Goal: Information Seeking & Learning: Learn about a topic

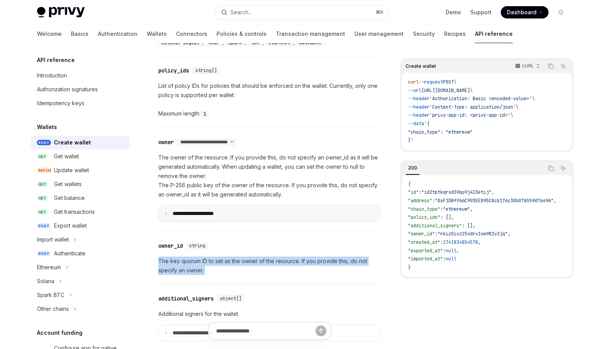
scroll to position [387, 0]
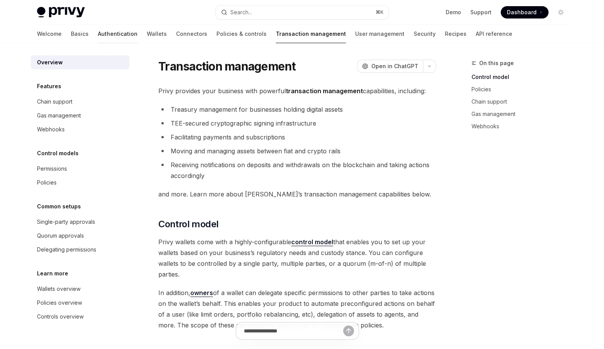
click at [98, 36] on link "Authentication" at bounding box center [118, 34] width 40 height 18
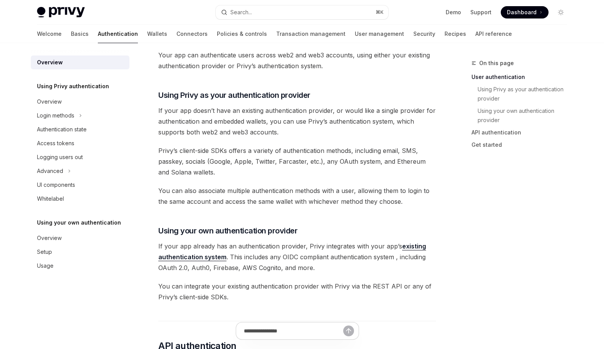
scroll to position [224, 0]
click at [347, 62] on span "Your app can authenticate users across web2 and web3 accounts, using either you…" at bounding box center [297, 60] width 278 height 22
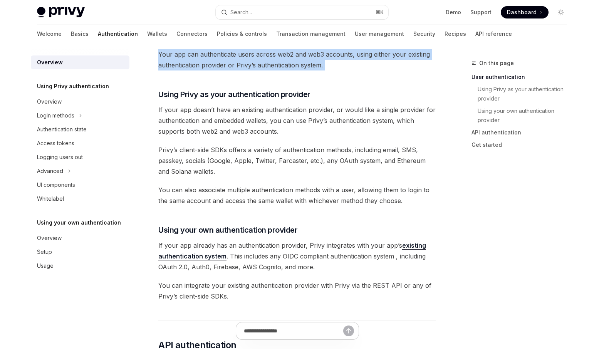
click at [347, 62] on span "Your app can authenticate users across web2 and web3 accounts, using either you…" at bounding box center [297, 60] width 278 height 22
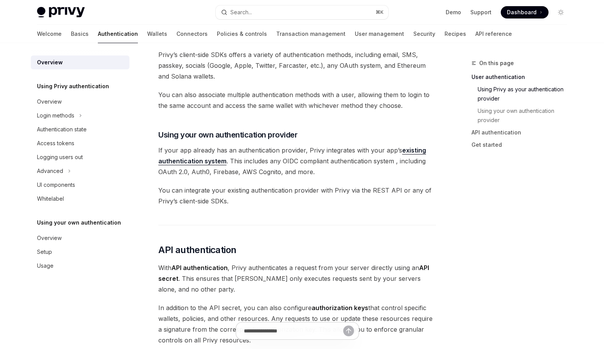
scroll to position [323, 0]
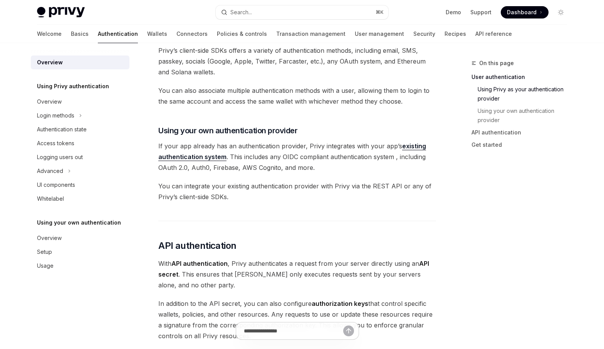
click at [193, 91] on span "You can also associate multiple authentication methods with a user, allowing th…" at bounding box center [297, 96] width 278 height 22
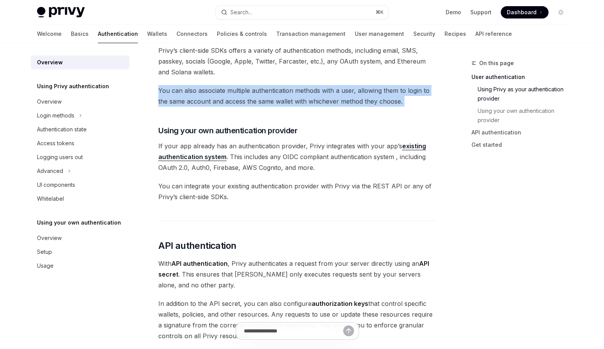
click at [193, 91] on span "You can also associate multiple authentication methods with a user, allowing th…" at bounding box center [297, 96] width 278 height 22
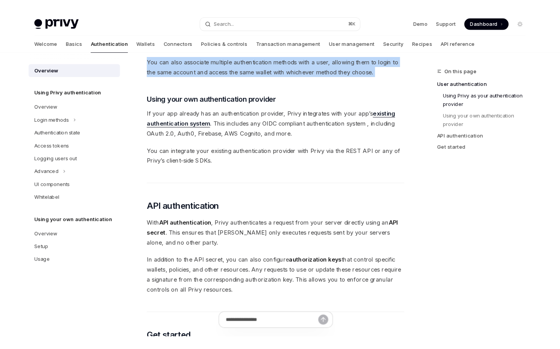
scroll to position [370, 0]
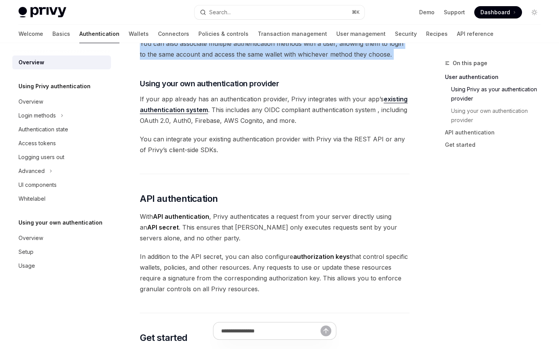
type textarea "*"
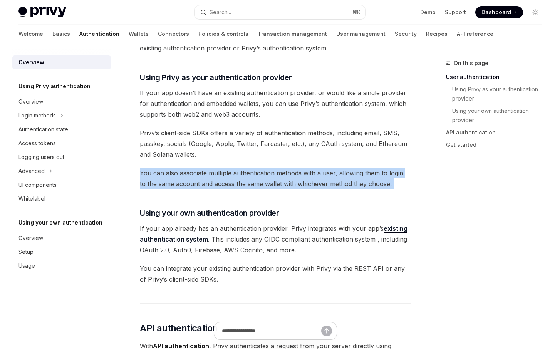
scroll to position [241, 0]
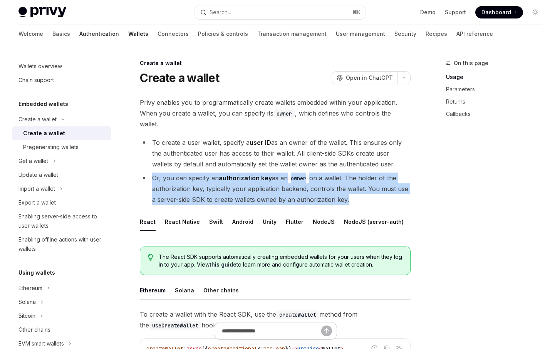
click at [79, 36] on link "Authentication" at bounding box center [99, 34] width 40 height 18
type textarea "*"
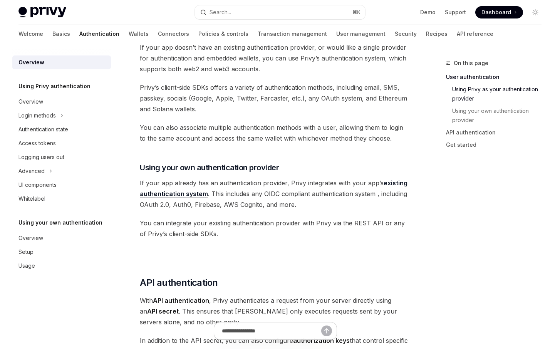
scroll to position [288, 0]
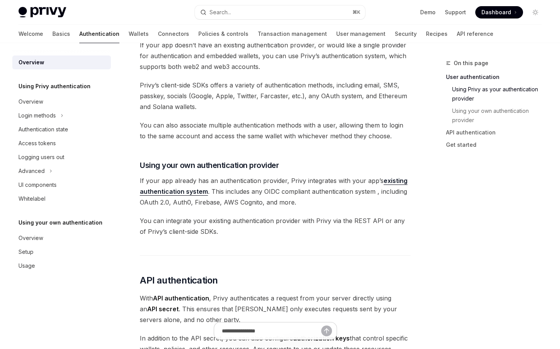
click at [175, 190] on link "existing authentication system" at bounding box center [274, 186] width 268 height 19
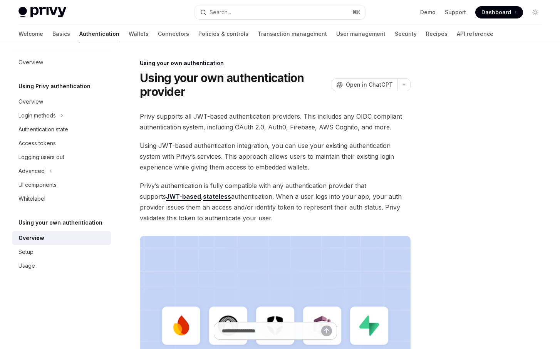
click at [324, 184] on span "Privy’s authentication is fully compatible with any authentication provider tha…" at bounding box center [275, 201] width 271 height 43
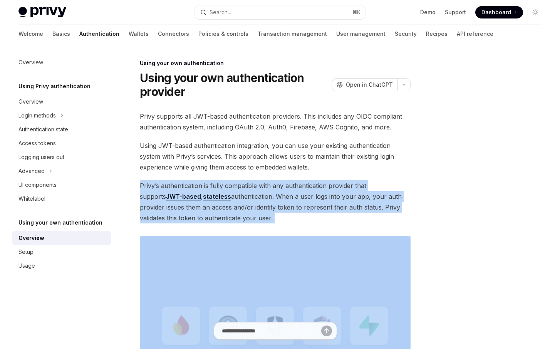
click at [324, 184] on span "Privy’s authentication is fully compatible with any authentication provider tha…" at bounding box center [275, 201] width 271 height 43
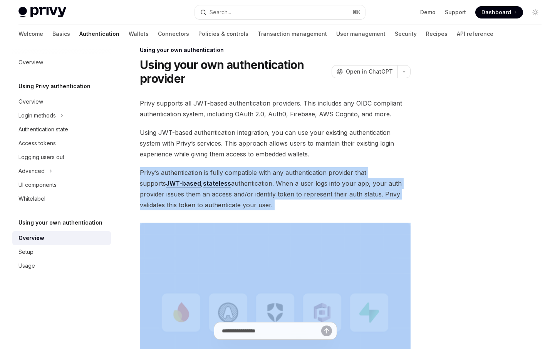
scroll to position [14, 0]
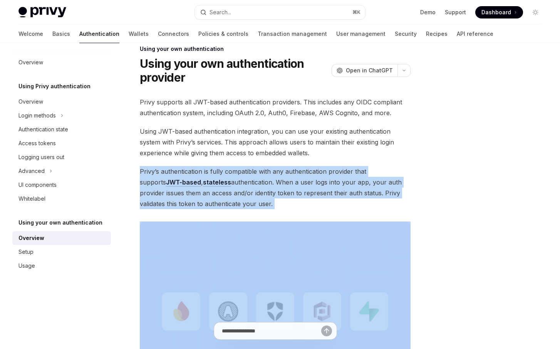
click at [267, 193] on span "Privy’s authentication is fully compatible with any authentication provider tha…" at bounding box center [275, 187] width 271 height 43
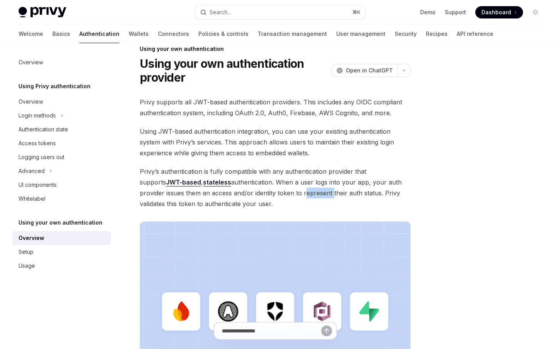
click at [267, 193] on span "Privy’s authentication is fully compatible with any authentication provider tha…" at bounding box center [275, 187] width 271 height 43
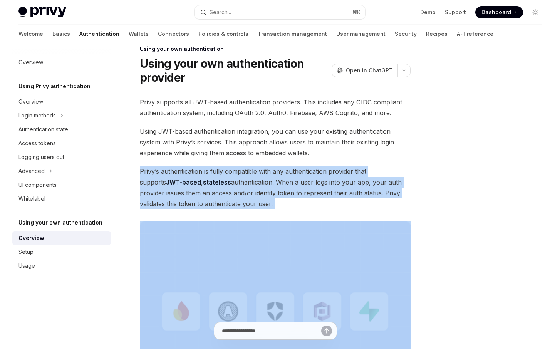
click at [267, 193] on span "Privy’s authentication is fully compatible with any authentication provider tha…" at bounding box center [275, 187] width 271 height 43
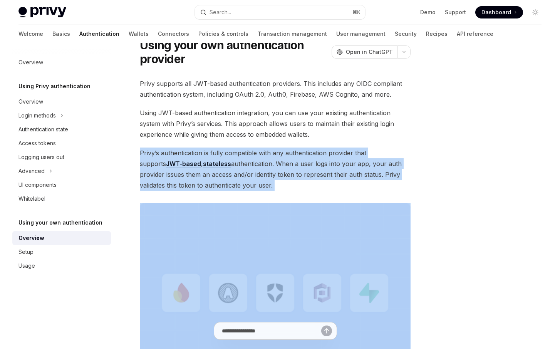
scroll to position [0, 0]
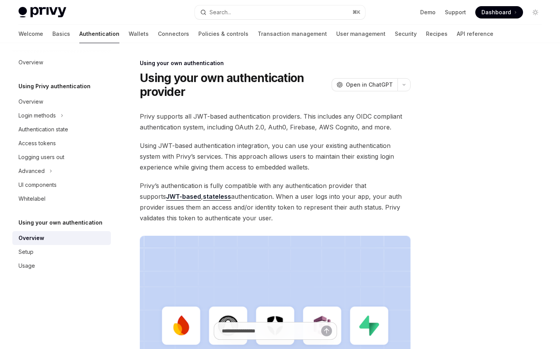
click at [300, 126] on span "Privy supports all JWT-based authentication providers. This includes any OIDC c…" at bounding box center [275, 122] width 271 height 22
copy span "Firebase"
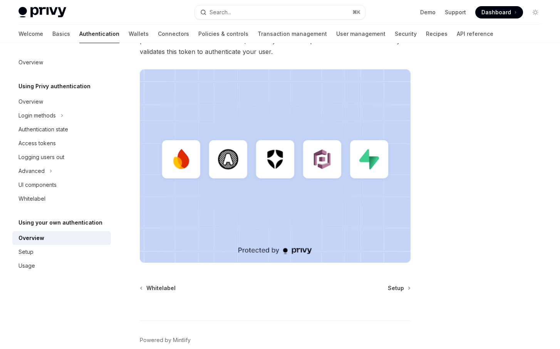
scroll to position [205, 0]
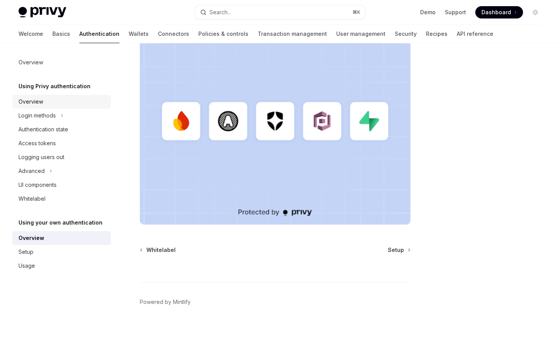
click at [42, 102] on div "Overview" at bounding box center [30, 101] width 25 height 9
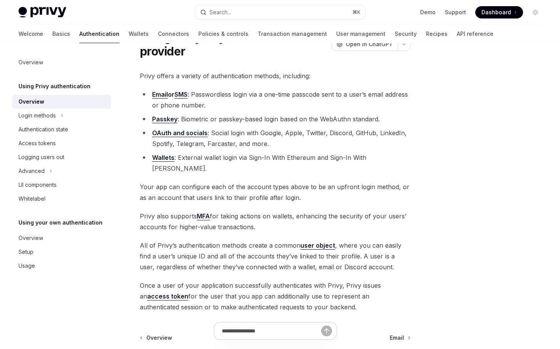
scroll to position [50, 0]
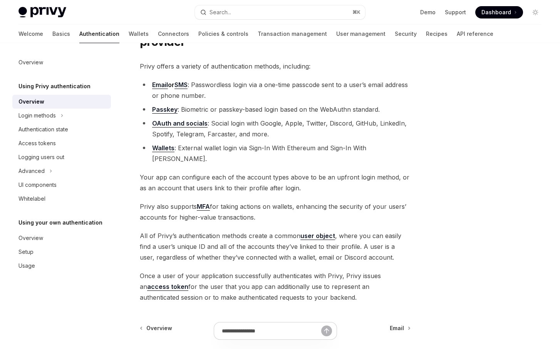
click at [261, 113] on li "Passkey : Biometric or passkey-based login based on the WebAuthn standard." at bounding box center [275, 109] width 271 height 11
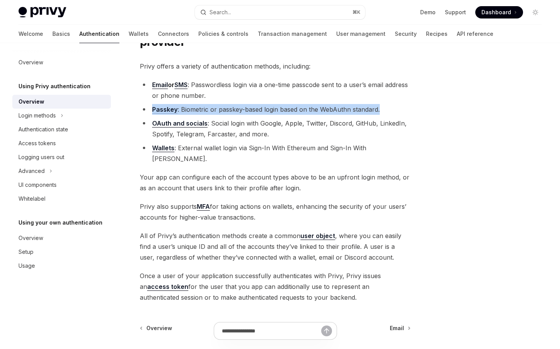
click at [261, 113] on li "Passkey : Biometric or passkey-based login based on the WebAuthn standard." at bounding box center [275, 109] width 271 height 11
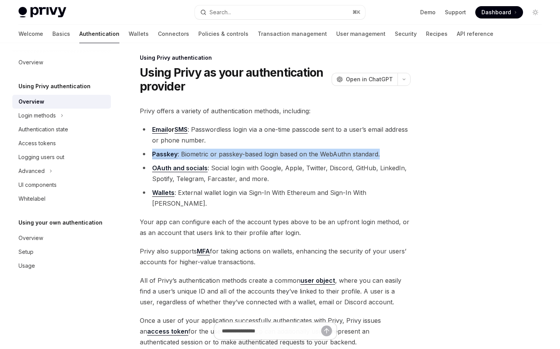
scroll to position [5, 0]
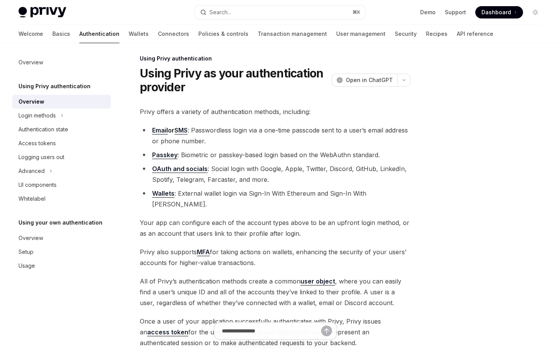
click at [229, 177] on li "OAuth and socials : Social login with Google, Apple, Twitter, Discord, GitHub, …" at bounding box center [275, 174] width 271 height 22
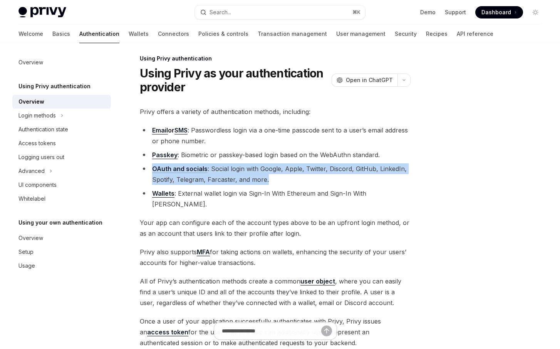
click at [229, 177] on li "OAuth and socials : Social login with Google, Apple, Twitter, Discord, GitHub, …" at bounding box center [275, 174] width 271 height 22
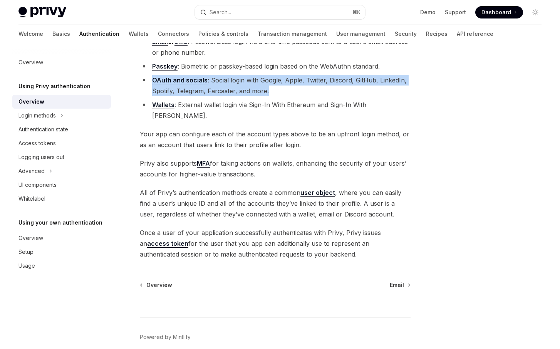
scroll to position [94, 0]
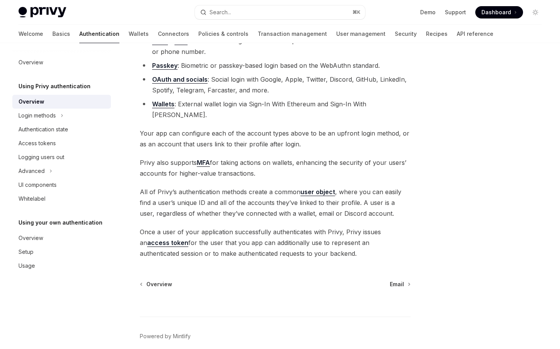
click at [239, 128] on span "Your app can configure each of the account types above to be an upfront login m…" at bounding box center [275, 139] width 271 height 22
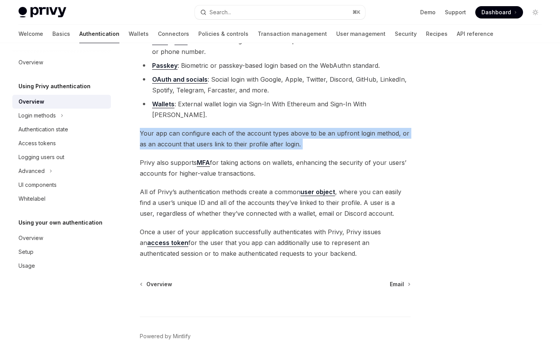
click at [239, 128] on span "Your app can configure each of the account types above to be an upfront login m…" at bounding box center [275, 139] width 271 height 22
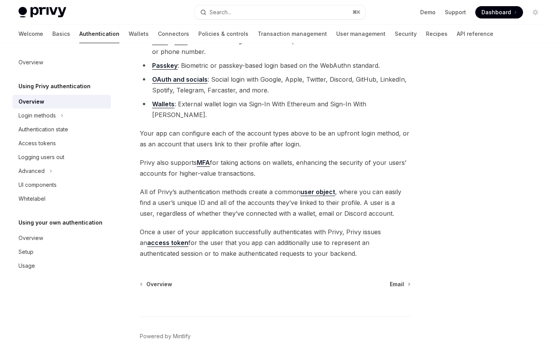
click at [239, 160] on span "Privy also supports MFA for taking actions on wallets, enhancing the security o…" at bounding box center [275, 168] width 271 height 22
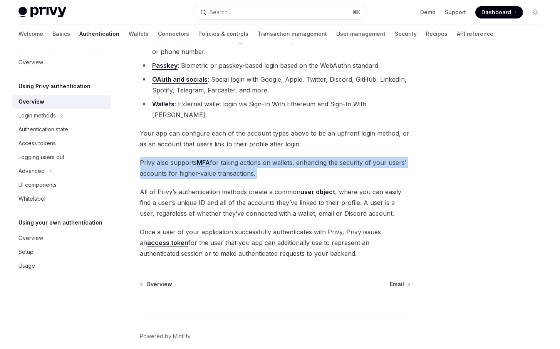
click at [239, 160] on span "Privy also supports MFA for taking actions on wallets, enhancing the security o…" at bounding box center [275, 168] width 271 height 22
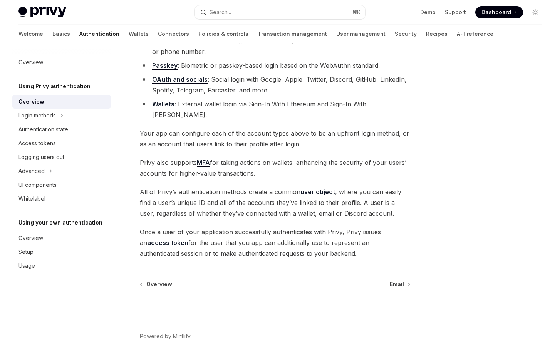
click at [237, 192] on span "All of Privy’s authentication methods create a common user object , where you c…" at bounding box center [275, 203] width 271 height 32
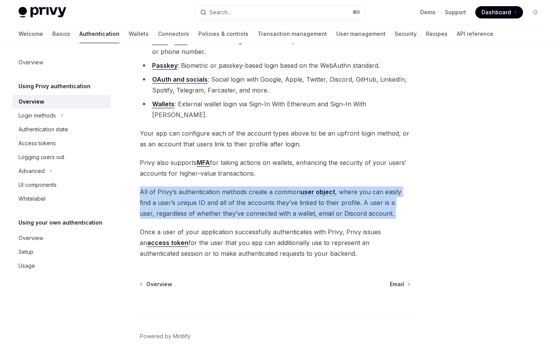
click at [237, 192] on span "All of Privy’s authentication methods create a common user object , where you c…" at bounding box center [275, 203] width 271 height 32
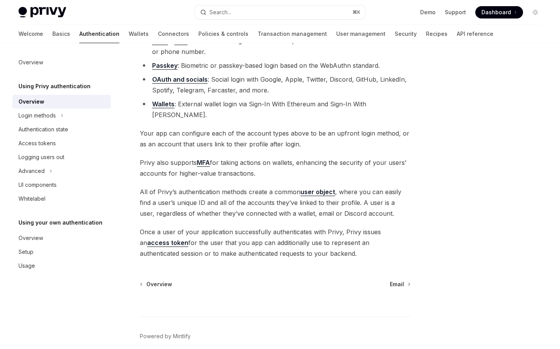
click at [238, 227] on span "Once a user of your application successfully authenticates with Privy, Privy is…" at bounding box center [275, 243] width 271 height 32
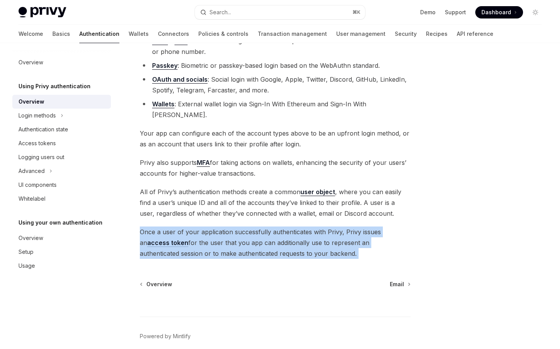
click at [238, 227] on span "Once a user of your application successfully authenticates with Privy, Privy is…" at bounding box center [275, 243] width 271 height 32
click at [42, 127] on div "Authentication state" at bounding box center [43, 129] width 50 height 9
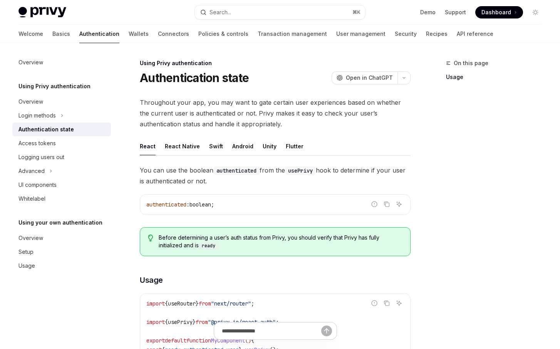
click at [206, 112] on span "Throughout your app, you may want to gate certain user experiences based on whe…" at bounding box center [275, 113] width 271 height 32
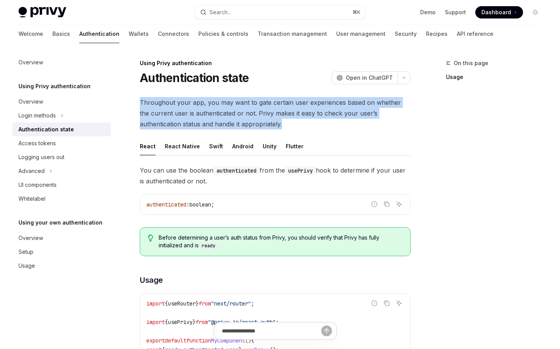
click at [206, 112] on span "Throughout your app, you may want to gate certain user experiences based on whe…" at bounding box center [275, 113] width 271 height 32
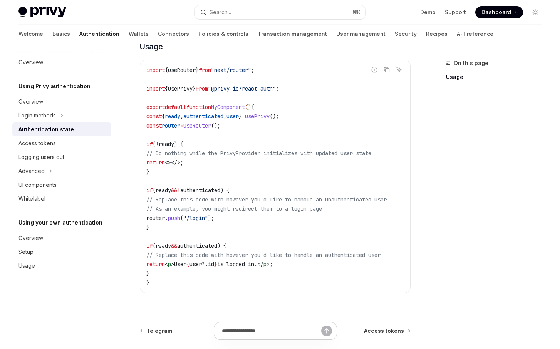
scroll to position [237, 0]
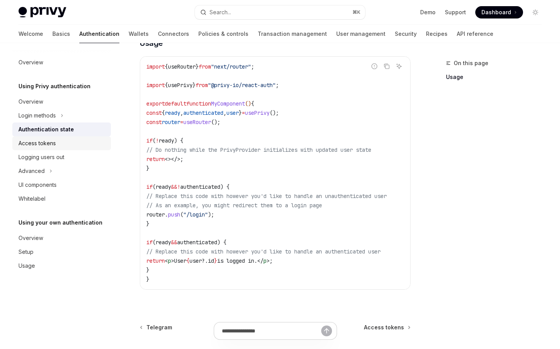
click at [66, 143] on div "Access tokens" at bounding box center [62, 143] width 88 height 9
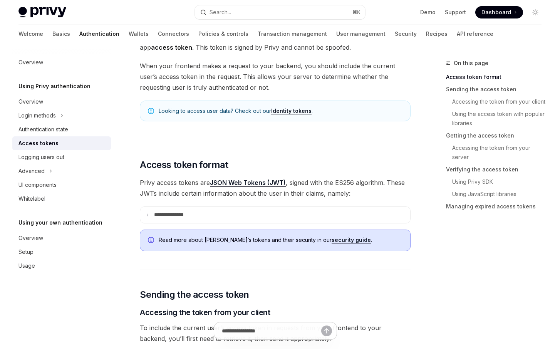
scroll to position [67, 0]
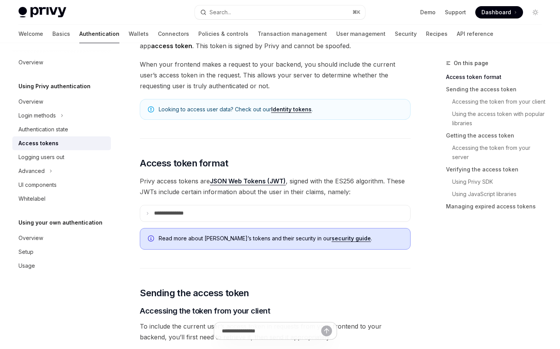
click at [175, 185] on span "Privy access tokens are JSON Web Tokens (JWT) , signed with the ES256 algorithm…" at bounding box center [275, 187] width 271 height 22
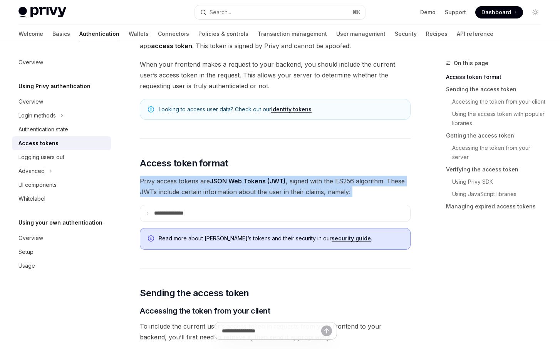
click at [175, 185] on span "Privy access tokens are JSON Web Tokens (JWT) , signed with the ES256 algorithm…" at bounding box center [275, 187] width 271 height 22
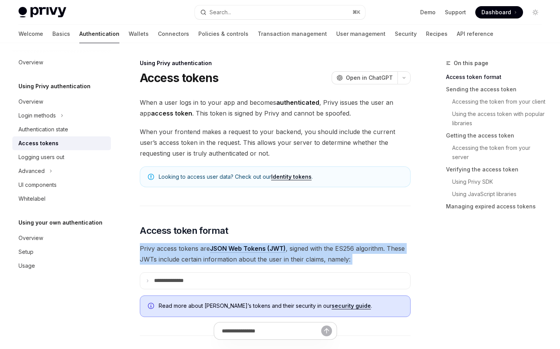
scroll to position [1, 0]
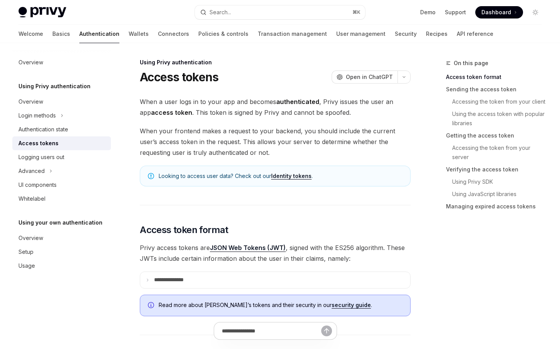
click at [226, 140] on span "When your frontend makes a request to your backend, you should include the curr…" at bounding box center [275, 142] width 271 height 32
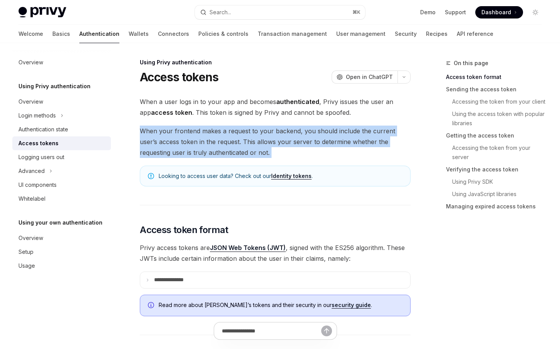
click at [226, 140] on span "When your frontend makes a request to your backend, you should include the curr…" at bounding box center [275, 142] width 271 height 32
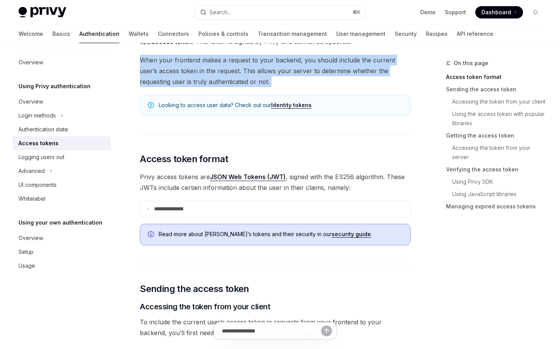
scroll to position [76, 0]
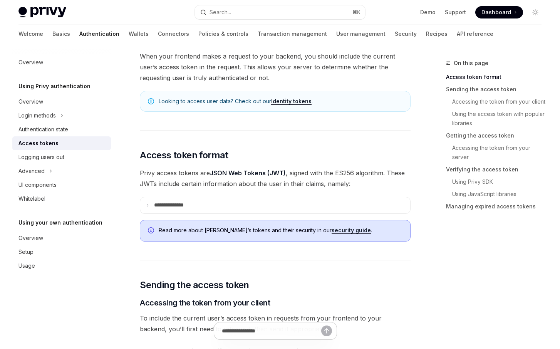
click at [182, 186] on span "Privy access tokens are JSON Web Tokens (JWT) , signed with the ES256 algorithm…" at bounding box center [275, 179] width 271 height 22
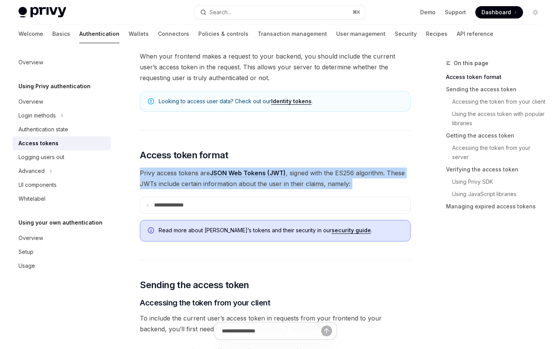
click at [182, 186] on span "Privy access tokens are JSON Web Tokens (JWT) , signed with the ES256 algorithm…" at bounding box center [275, 179] width 271 height 22
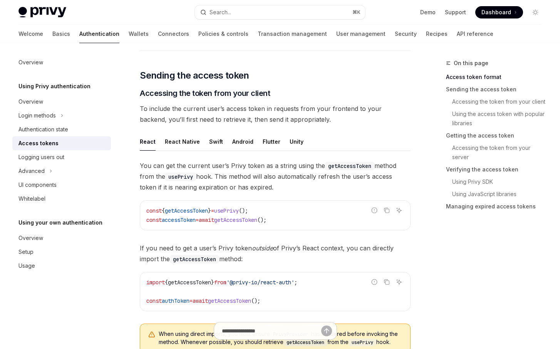
scroll to position [284, 0]
click at [222, 109] on span "To include the current user’s access token in requests from your frontend to yo…" at bounding box center [275, 115] width 271 height 22
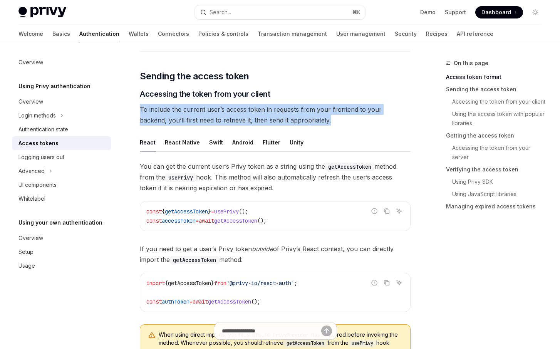
click at [222, 109] on span "To include the current user’s access token in requests from your frontend to yo…" at bounding box center [275, 115] width 271 height 22
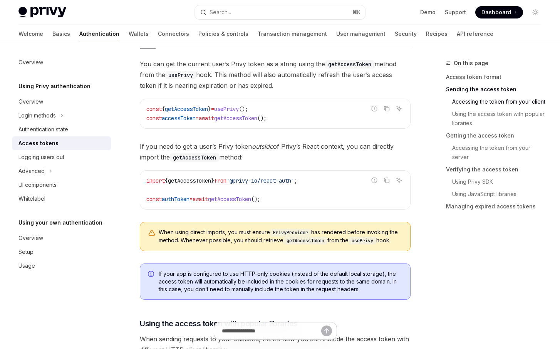
scroll to position [388, 0]
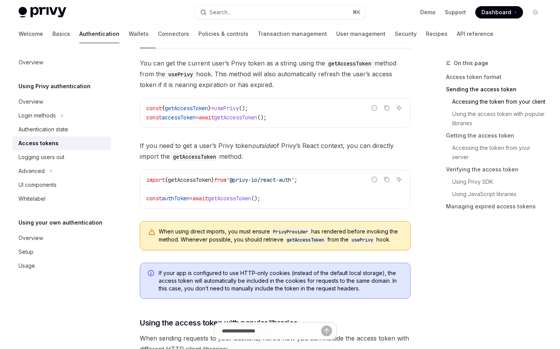
click at [207, 145] on span "If you need to get a user’s Privy token outside of Privy’s React context, you c…" at bounding box center [275, 151] width 271 height 22
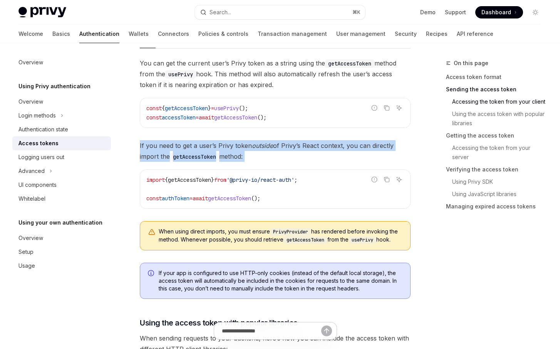
click at [207, 145] on span "If you need to get a user’s Privy token outside of Privy’s React context, you c…" at bounding box center [275, 151] width 271 height 22
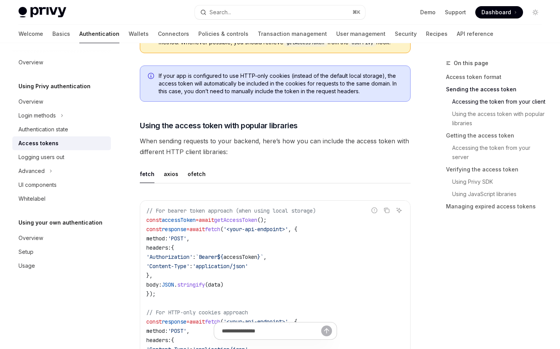
scroll to position [585, 0]
click at [51, 175] on icon "Toggle Advanced section" at bounding box center [50, 170] width 3 height 9
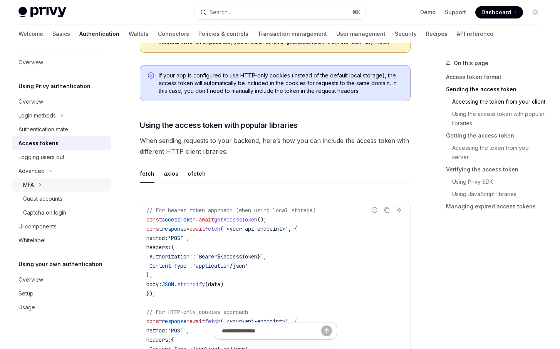
click at [44, 187] on button "MFA" at bounding box center [61, 185] width 99 height 14
type textarea "*"
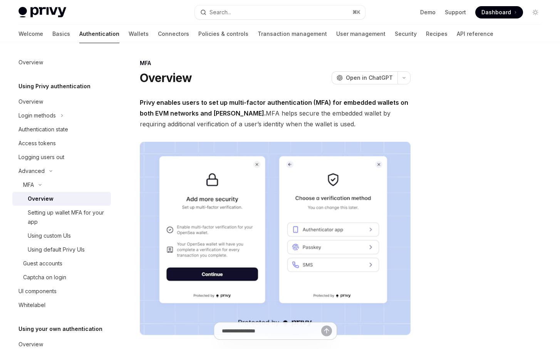
scroll to position [10, 0]
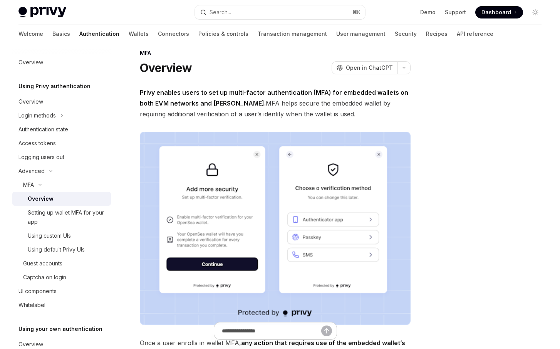
click at [299, 115] on span "Privy enables users to set up multi-factor authentication (MFA) for embedded wa…" at bounding box center [275, 103] width 271 height 32
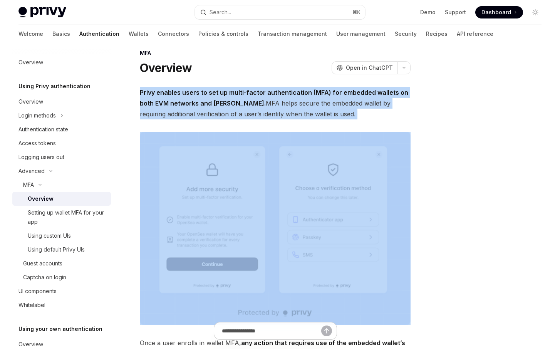
click at [299, 115] on span "Privy enables users to set up multi-factor authentication (MFA) for embedded wa…" at bounding box center [275, 103] width 271 height 32
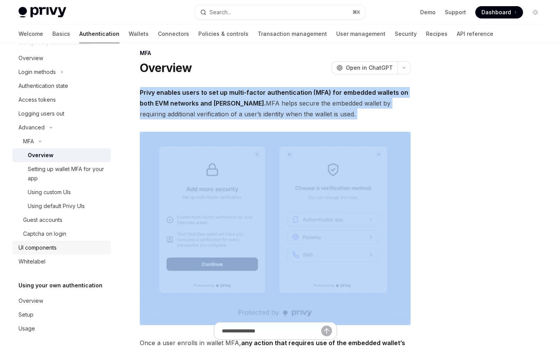
scroll to position [45, 0]
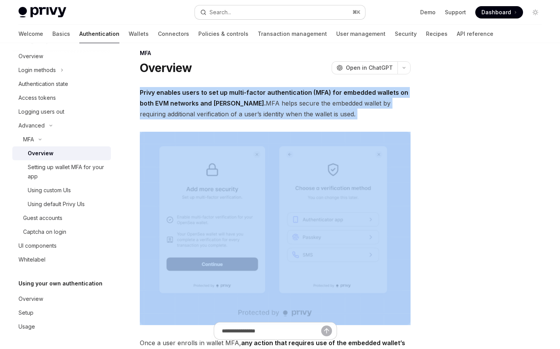
click at [284, 13] on button "Search... ⌘ K" at bounding box center [280, 12] width 170 height 14
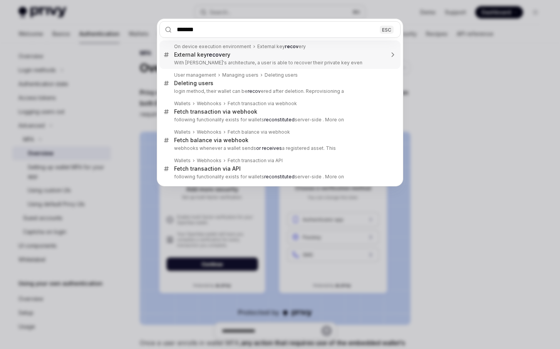
type input "********"
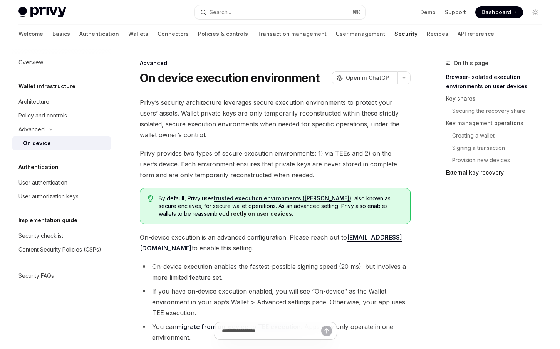
click at [467, 173] on link "External key recovery" at bounding box center [497, 172] width 102 height 12
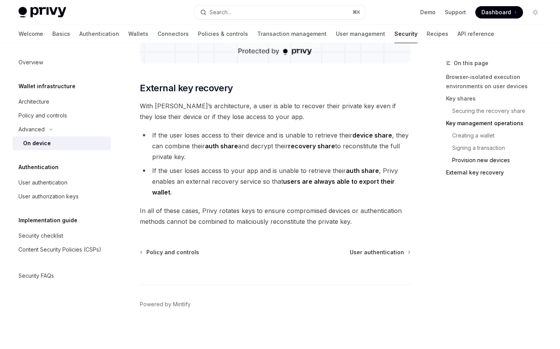
scroll to position [2130, 0]
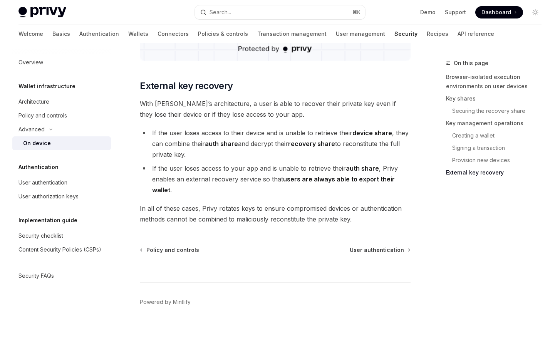
click at [227, 113] on span "With [PERSON_NAME]’s architecture, a user is able to recover their private key …" at bounding box center [275, 109] width 271 height 22
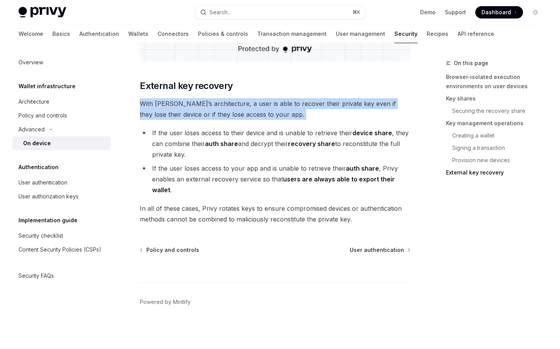
click at [227, 113] on span "With [PERSON_NAME]’s architecture, a user is able to recover their private key …" at bounding box center [275, 109] width 271 height 22
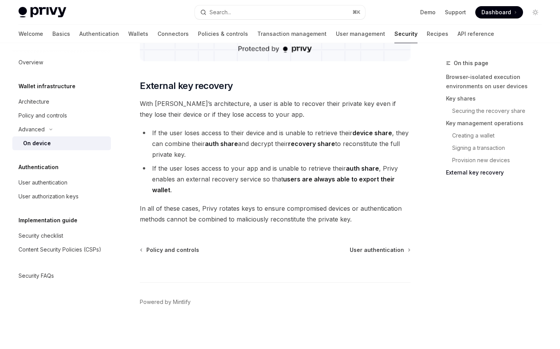
click at [201, 173] on li "If the user loses access to your app and is unable to retrieve their auth share…" at bounding box center [275, 179] width 271 height 32
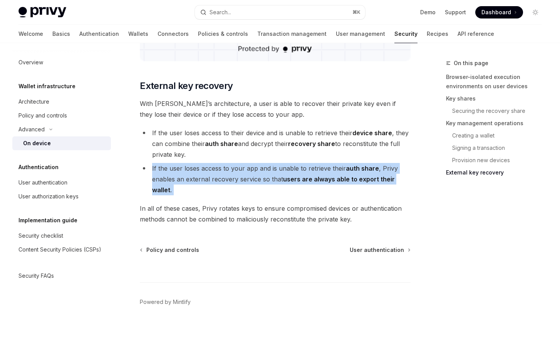
click at [201, 173] on li "If the user loses access to your app and is unable to retrieve their auth share…" at bounding box center [275, 179] width 271 height 32
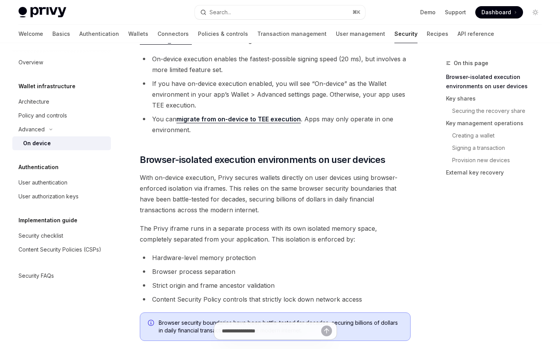
scroll to position [210, 0]
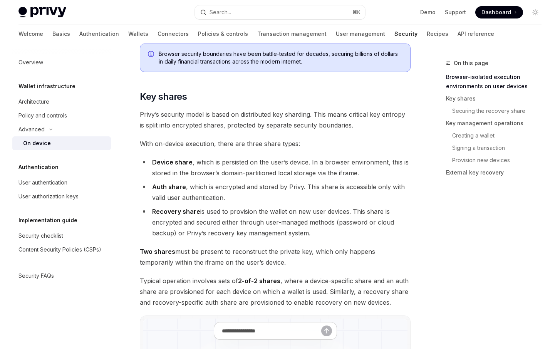
scroll to position [480, 0]
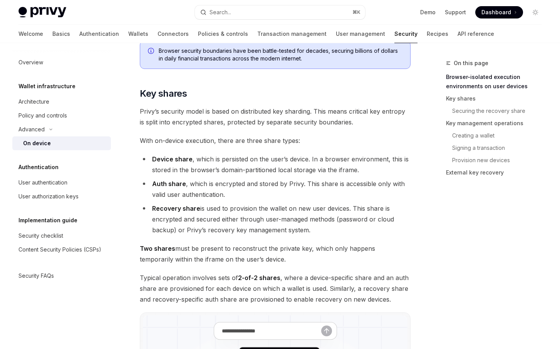
click at [238, 170] on li "Device share , which is persisted on the user’s device. In a browser environmen…" at bounding box center [275, 165] width 271 height 22
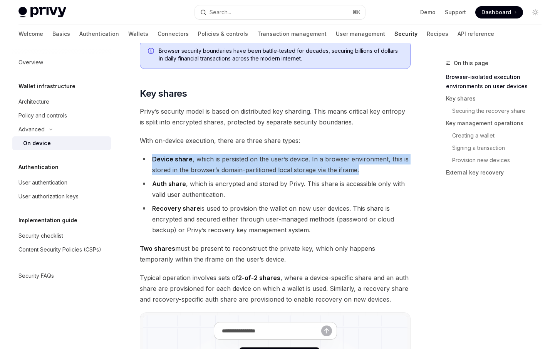
click at [238, 170] on li "Device share , which is persisted on the user’s device. In a browser environmen…" at bounding box center [275, 165] width 271 height 22
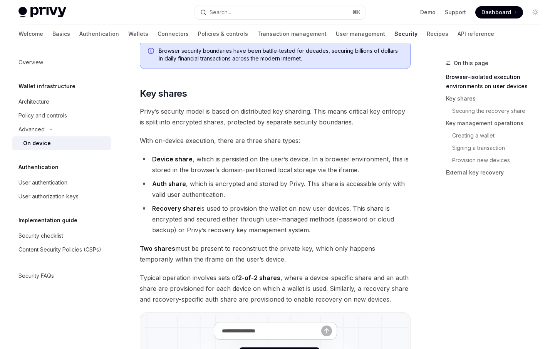
click at [289, 185] on li "Auth share , which is encrypted and stored by Privy. This share is accessible o…" at bounding box center [275, 189] width 271 height 22
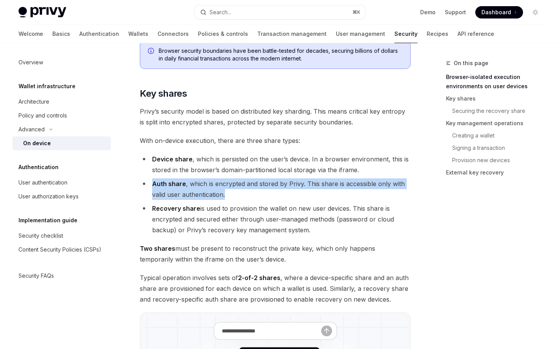
click at [289, 185] on li "Auth share , which is encrypted and stored by Privy. This share is accessible o…" at bounding box center [275, 189] width 271 height 22
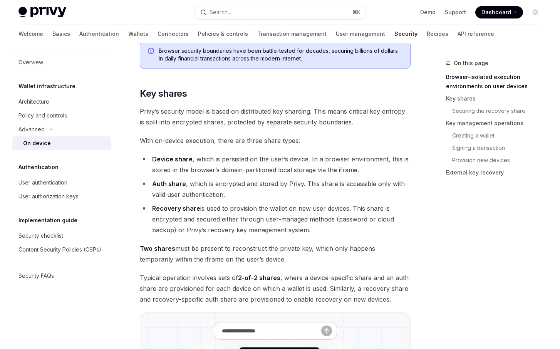
click at [216, 112] on span "Privy’s security model is based on distributed key sharding. This means critica…" at bounding box center [275, 117] width 271 height 22
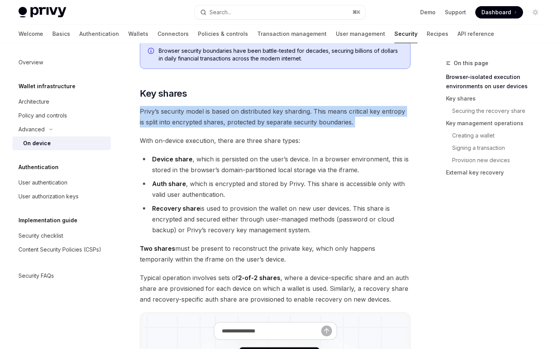
click at [216, 112] on span "Privy’s security model is based on distributed key sharding. This means critica…" at bounding box center [275, 117] width 271 height 22
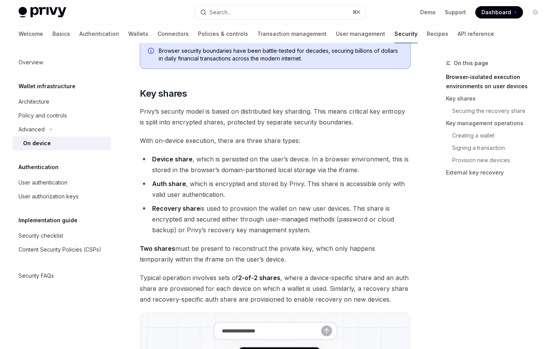
click at [252, 194] on li "Auth share , which is encrypted and stored by Privy. This share is accessible o…" at bounding box center [275, 189] width 271 height 22
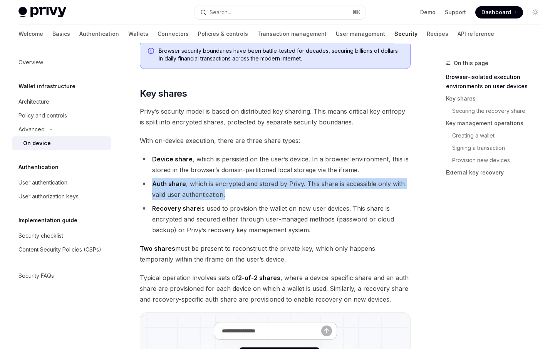
click at [252, 194] on li "Auth share , which is encrypted and stored by Privy. This share is accessible o…" at bounding box center [275, 189] width 271 height 22
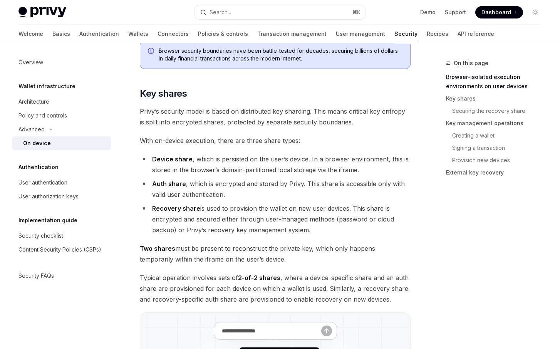
click at [274, 218] on li "Recovery share is used to provision the wallet on new user devices. This share …" at bounding box center [275, 219] width 271 height 32
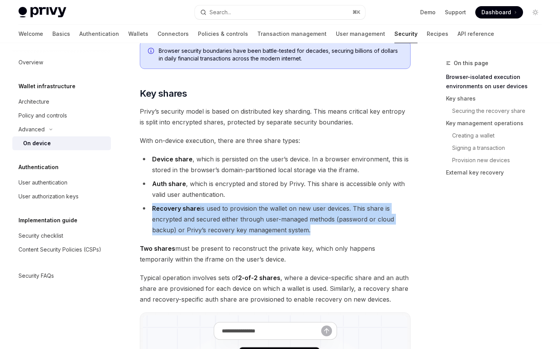
click at [274, 218] on li "Recovery share is used to provision the wallet on new user devices. This share …" at bounding box center [275, 219] width 271 height 32
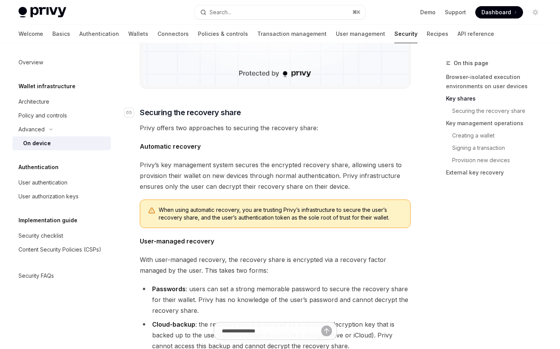
scroll to position [925, 0]
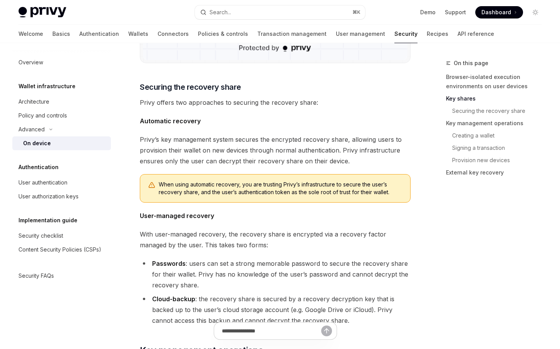
click at [274, 187] on span "When using automatic recovery, you are trusting Privy’s infrastructure to secur…" at bounding box center [281, 188] width 244 height 15
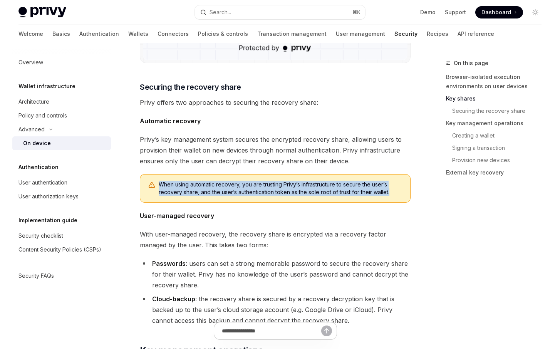
click at [274, 187] on span "When using automatic recovery, you are trusting Privy’s infrastructure to secur…" at bounding box center [281, 188] width 244 height 15
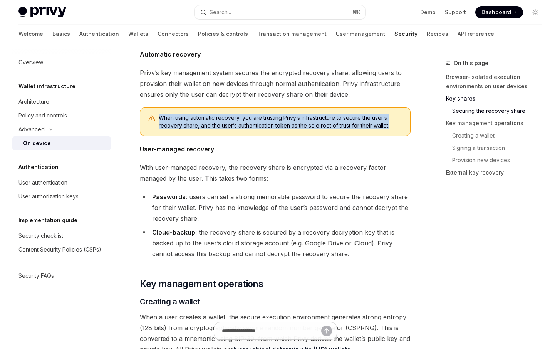
scroll to position [998, 0]
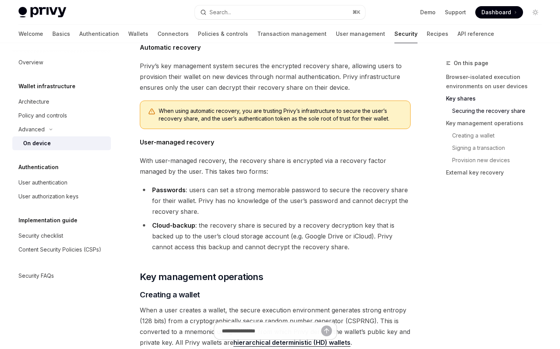
click at [296, 162] on span "With user-managed recovery, the recovery share is encrypted via a recovery fact…" at bounding box center [275, 166] width 271 height 22
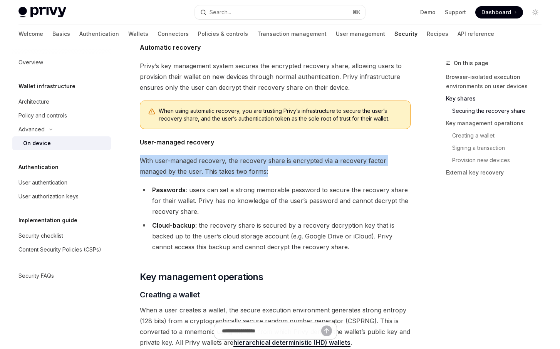
click at [296, 162] on span "With user-managed recovery, the recovery share is encrypted via a recovery fact…" at bounding box center [275, 166] width 271 height 22
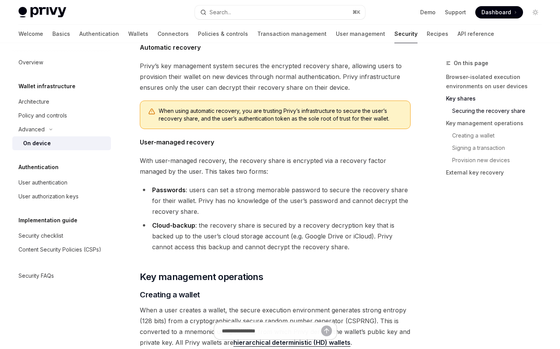
click at [247, 197] on li "Passwords : users can set a strong memorable password to secure the recovery sh…" at bounding box center [275, 201] width 271 height 32
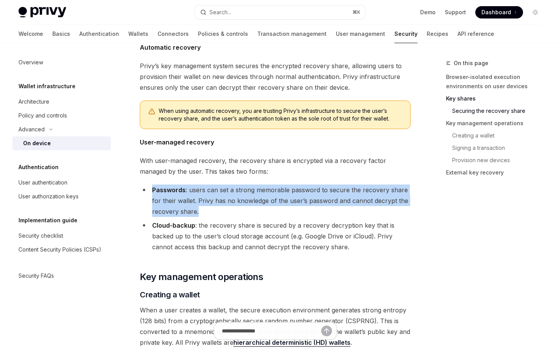
click at [247, 197] on li "Passwords : users can set a strong memorable password to secure the recovery sh…" at bounding box center [275, 201] width 271 height 32
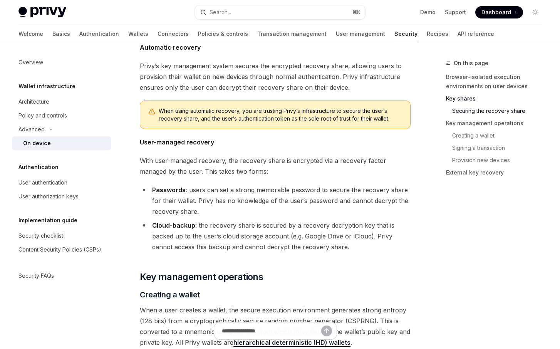
click at [245, 230] on li "Cloud-backup : the recovery share is secured by a recovery decryption key that …" at bounding box center [275, 236] width 271 height 32
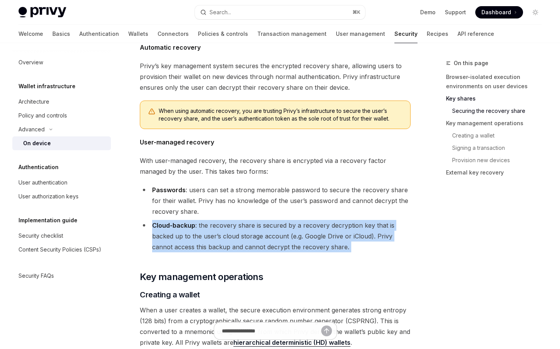
click at [245, 230] on li "Cloud-backup : the recovery share is secured by a recovery decryption key that …" at bounding box center [275, 236] width 271 height 32
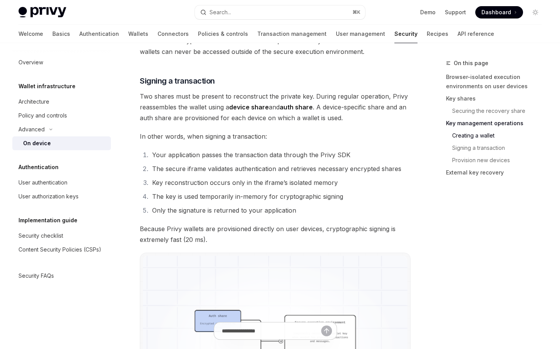
scroll to position [1330, 0]
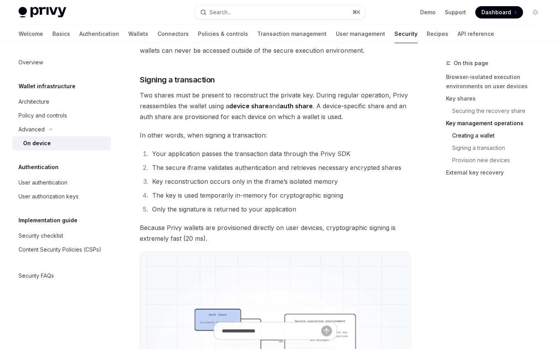
click at [204, 169] on li "The secure iframe validates authentication and retrieves necessary encrypted sh…" at bounding box center [280, 167] width 261 height 11
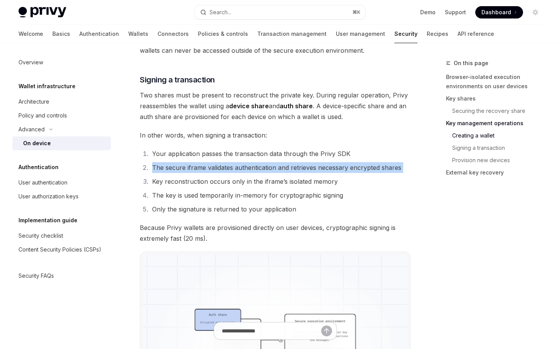
click at [204, 169] on li "The secure iframe validates authentication and retrieves necessary encrypted sh…" at bounding box center [280, 167] width 261 height 11
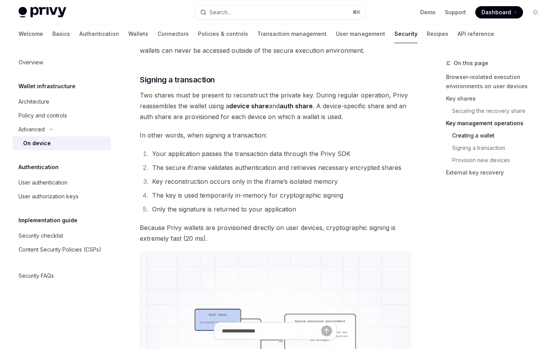
click at [201, 182] on li "Key reconstruction occurs only in the iframe’s isolated memory" at bounding box center [280, 181] width 261 height 11
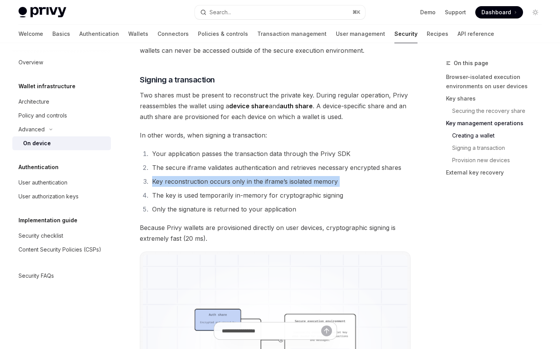
click at [201, 182] on li "Key reconstruction occurs only in the iframe’s isolated memory" at bounding box center [280, 181] width 261 height 11
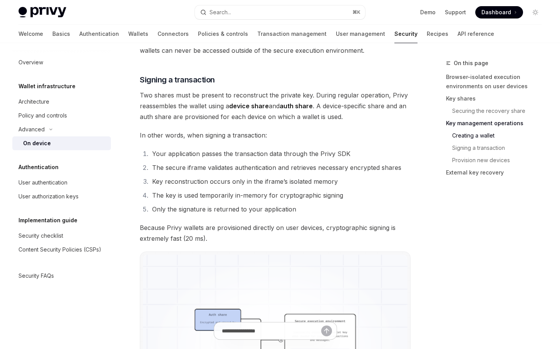
click at [217, 154] on li "Your application passes the transaction data through the Privy SDK" at bounding box center [280, 153] width 261 height 11
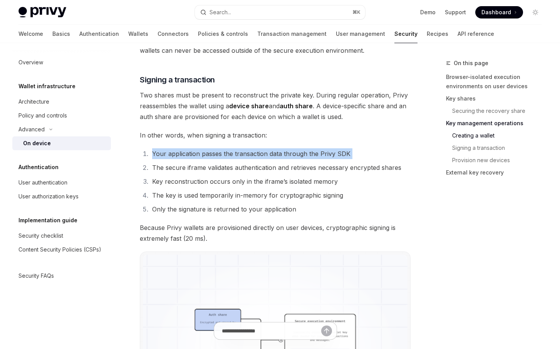
click at [217, 154] on li "Your application passes the transaction data through the Privy SDK" at bounding box center [280, 153] width 261 height 11
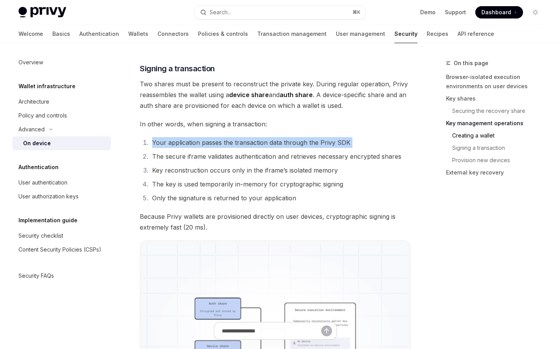
scroll to position [1350, 0]
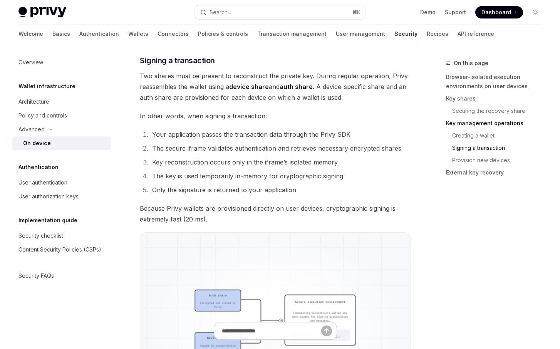
click at [261, 150] on li "The secure iframe validates authentication and retrieves necessary encrypted sh…" at bounding box center [280, 148] width 261 height 11
click at [248, 161] on li "Key reconstruction occurs only in the iframe’s isolated memory" at bounding box center [280, 162] width 261 height 11
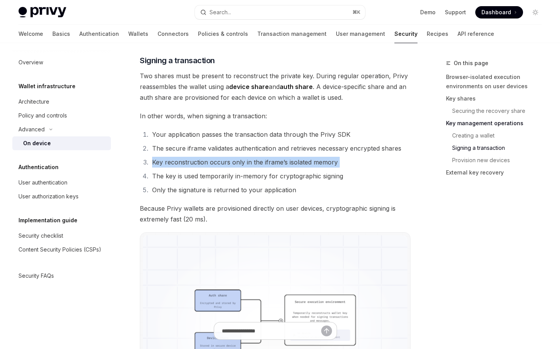
click at [248, 161] on li "Key reconstruction occurs only in the iframe’s isolated memory" at bounding box center [280, 162] width 261 height 11
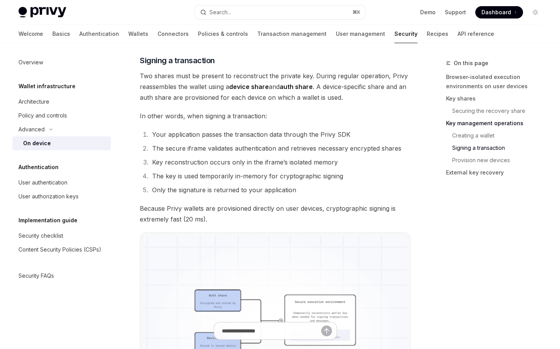
click at [240, 178] on li "The key is used temporarily in-memory for cryptographic signing" at bounding box center [280, 176] width 261 height 11
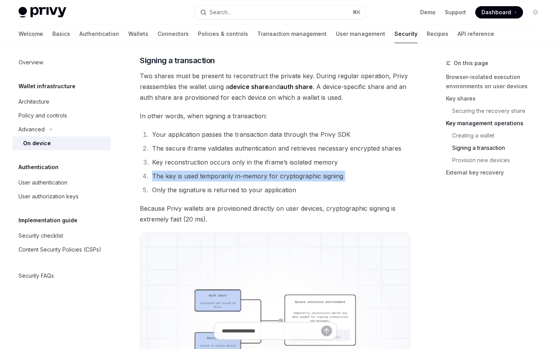
click at [240, 178] on li "The key is used temporarily in-memory for cryptographic signing" at bounding box center [280, 176] width 261 height 11
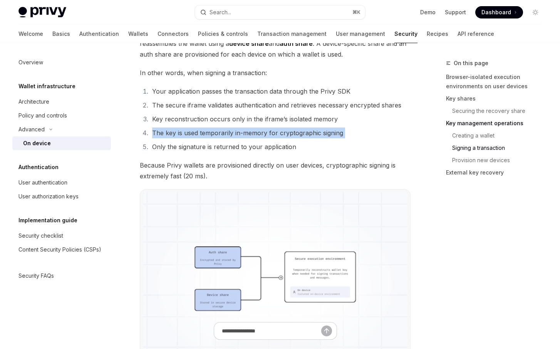
scroll to position [1395, 0]
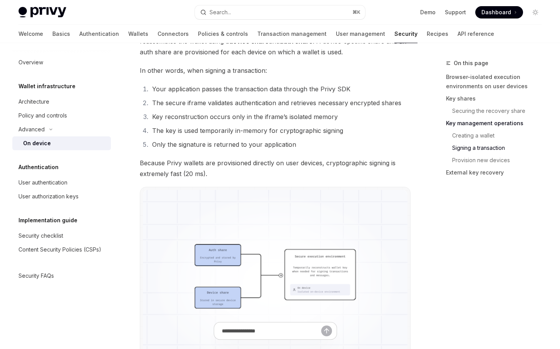
click at [240, 165] on span "Because Privy wallets are provisioned directly on user devices, cryptographic s…" at bounding box center [275, 169] width 271 height 22
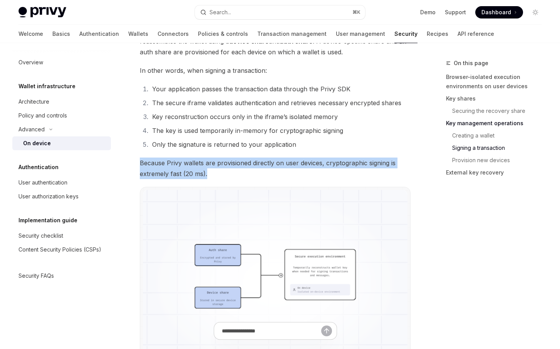
click at [240, 165] on span "Because Privy wallets are provisioned directly on user devices, cryptographic s…" at bounding box center [275, 169] width 271 height 22
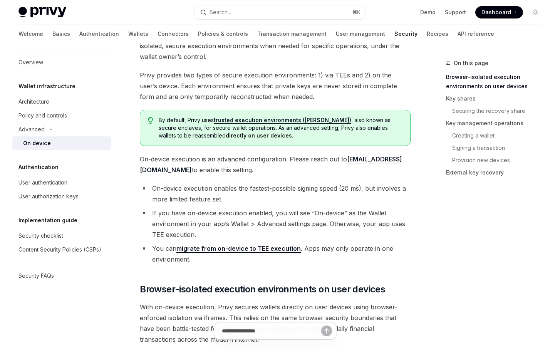
scroll to position [80, 0]
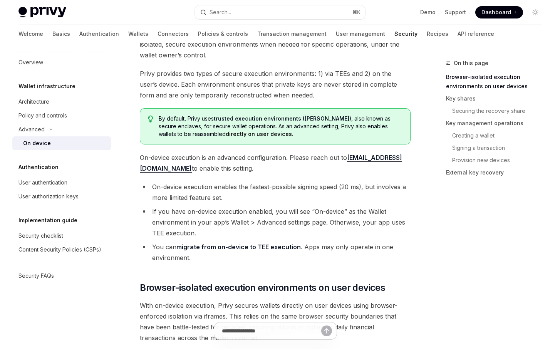
click at [259, 126] on span "By default, [PERSON_NAME] uses trusted execution environments (TEEs) , also kno…" at bounding box center [281, 126] width 244 height 23
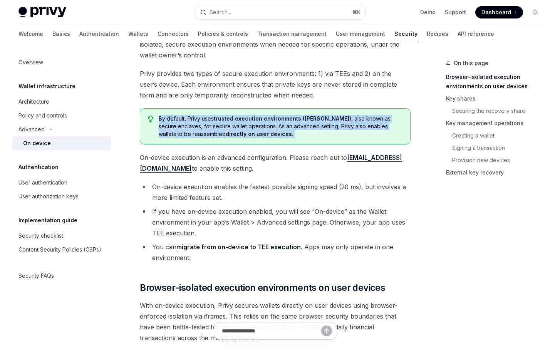
click at [259, 126] on span "By default, [PERSON_NAME] uses trusted execution environments (TEEs) , also kno…" at bounding box center [281, 126] width 244 height 23
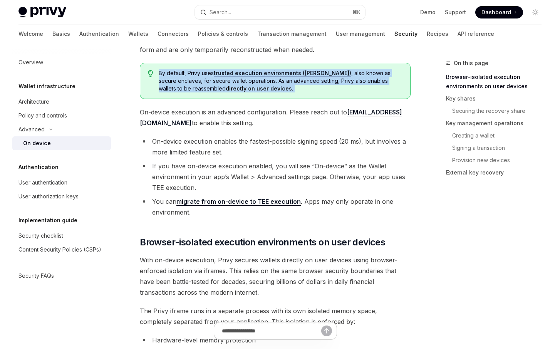
scroll to position [128, 0]
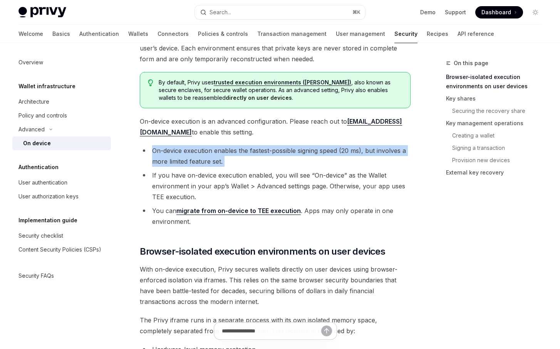
scroll to position [116, 0]
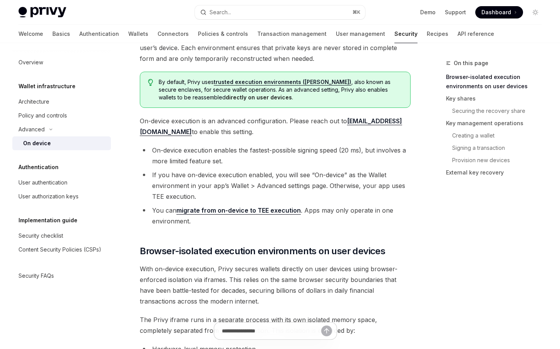
click at [229, 128] on span "On-device execution is an advanced configuration. Please reach out to [EMAIL_AD…" at bounding box center [275, 127] width 271 height 22
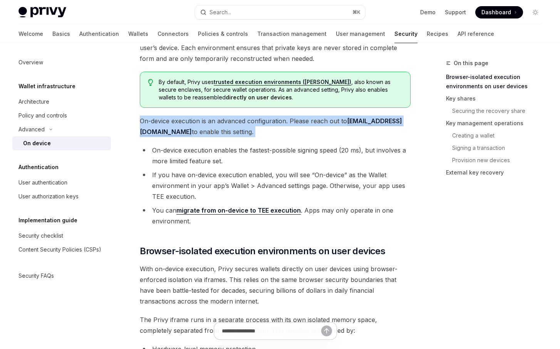
click at [229, 128] on span "On-device execution is an advanced configuration. Please reach out to [EMAIL_AD…" at bounding box center [275, 127] width 271 height 22
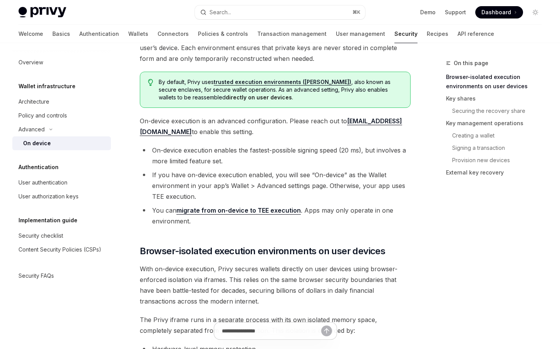
click at [229, 155] on li "On-device execution enables the fastest-possible signing speed (20 ms), but inv…" at bounding box center [275, 156] width 271 height 22
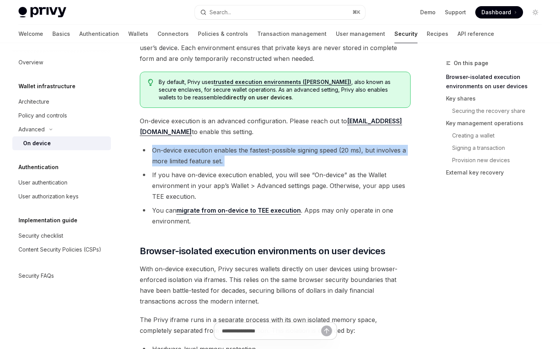
click at [229, 155] on li "On-device execution enables the fastest-possible signing speed (20 ms), but inv…" at bounding box center [275, 156] width 271 height 22
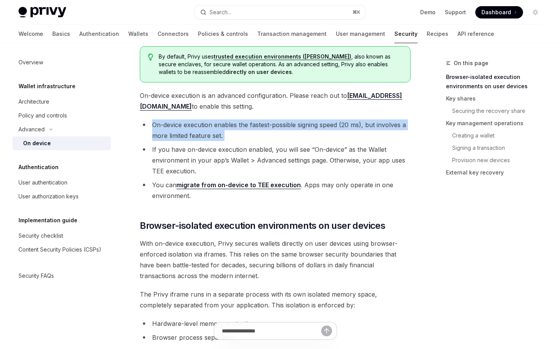
scroll to position [145, 0]
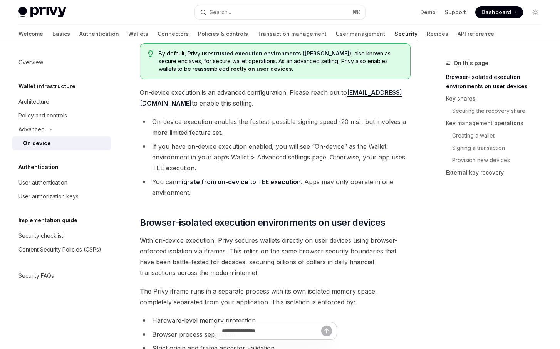
click at [229, 155] on li "If you have on-device execution enabled, you will see “On-device” as the Wallet…" at bounding box center [275, 157] width 271 height 32
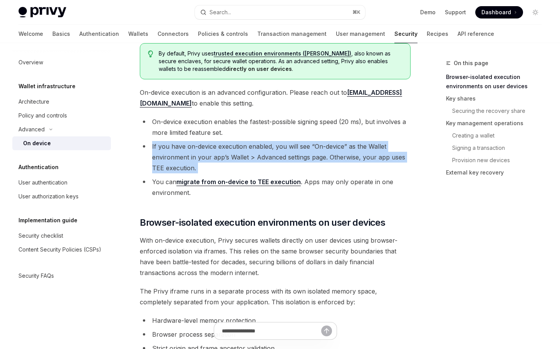
click at [229, 155] on li "If you have on-device execution enabled, you will see “On-device” as the Wallet…" at bounding box center [275, 157] width 271 height 32
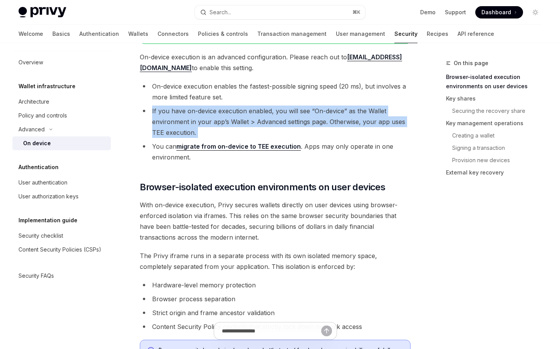
scroll to position [186, 0]
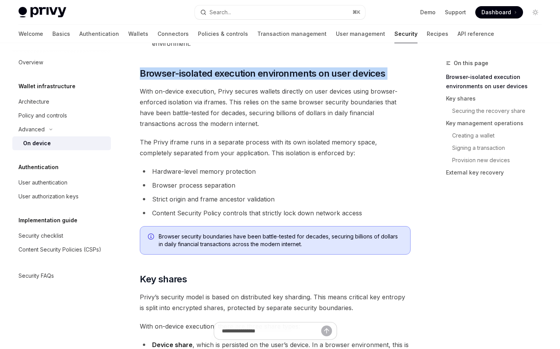
scroll to position [295, 0]
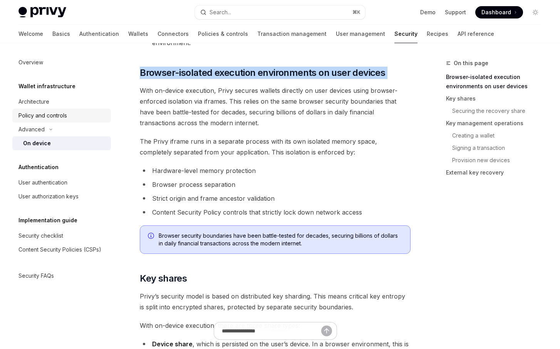
click at [65, 117] on div "Policy and controls" at bounding box center [42, 115] width 49 height 9
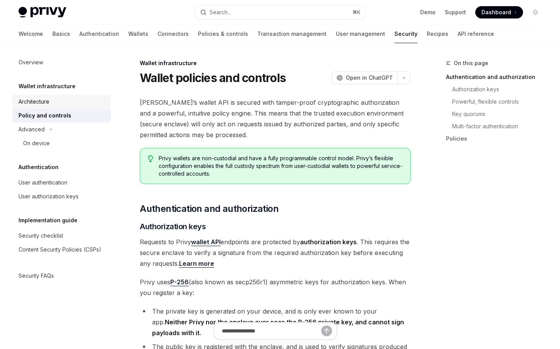
click at [49, 104] on div "Architecture" at bounding box center [33, 101] width 31 height 9
type textarea "*"
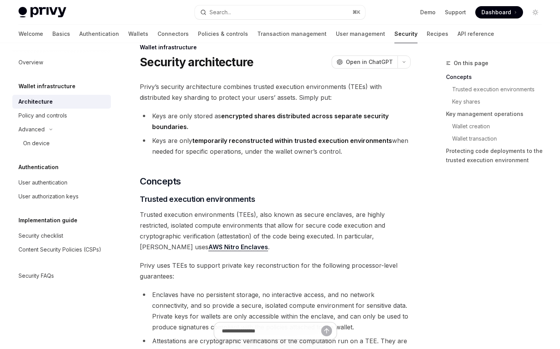
scroll to position [17, 0]
click at [261, 141] on strong "temporarily reconstructed within trusted execution environments" at bounding box center [292, 140] width 200 height 8
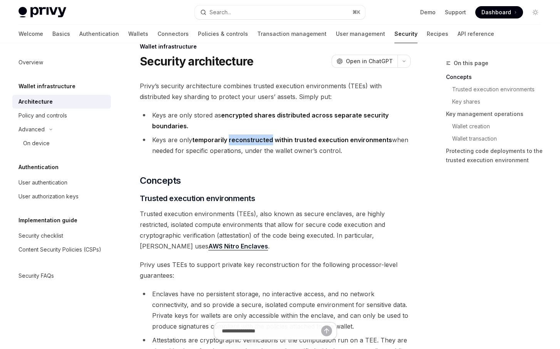
click at [261, 141] on strong "temporarily reconstructed within trusted execution environments" at bounding box center [292, 140] width 200 height 8
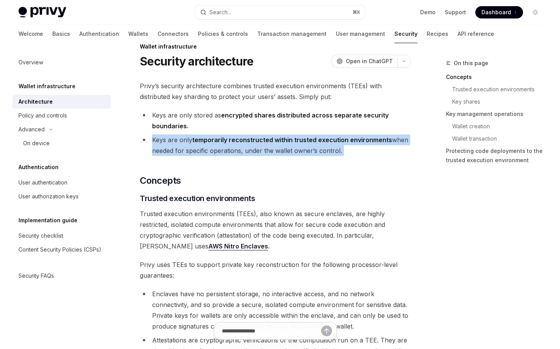
click at [261, 141] on strong "temporarily reconstructed within trusted execution environments" at bounding box center [292, 140] width 200 height 8
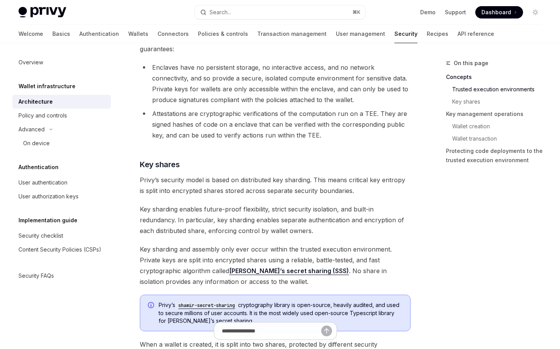
scroll to position [245, 0]
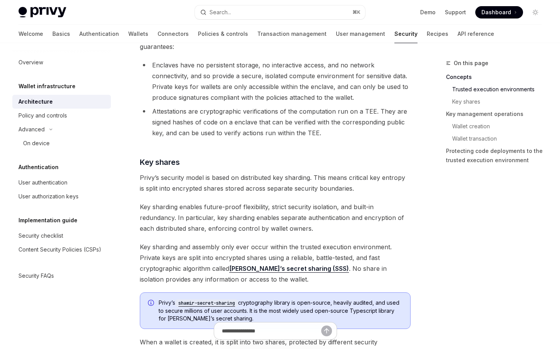
click at [282, 123] on li "Attestations are cryptographic verifications of the computation run on a TEE. T…" at bounding box center [275, 122] width 271 height 32
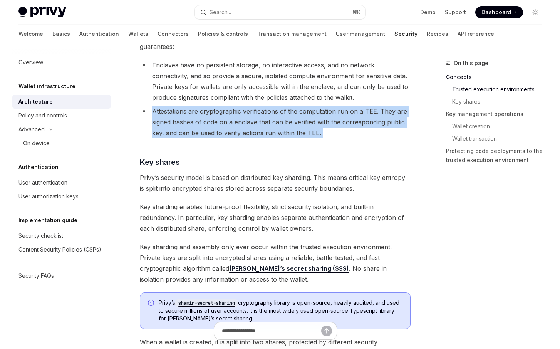
click at [282, 123] on li "Attestations are cryptographic verifications of the computation run on a TEE. T…" at bounding box center [275, 122] width 271 height 32
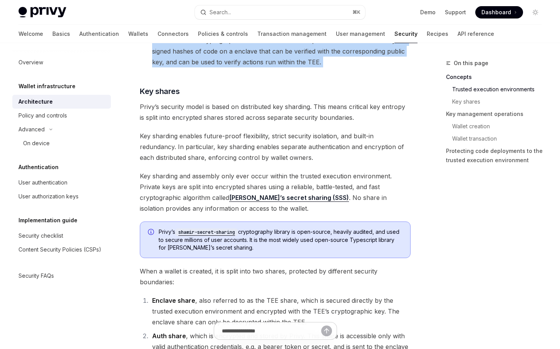
scroll to position [318, 0]
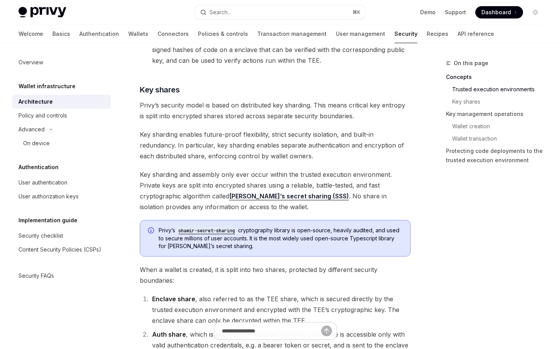
click at [217, 110] on span "Privy’s security model is based on distributed key sharding. This means critica…" at bounding box center [275, 111] width 271 height 22
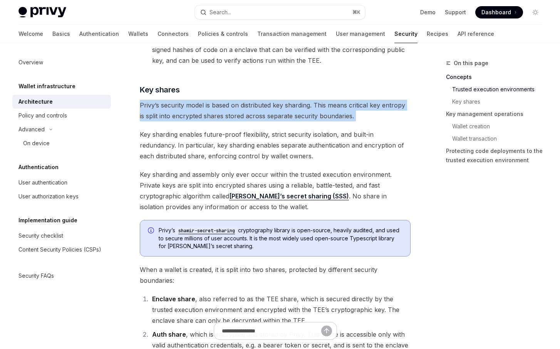
click at [217, 111] on span "Privy’s security model is based on distributed key sharding. This means critica…" at bounding box center [275, 111] width 271 height 22
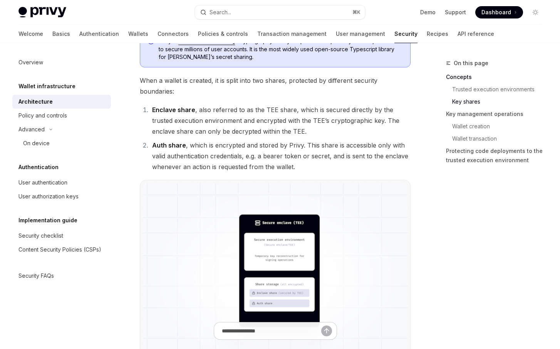
scroll to position [507, 0]
drag, startPoint x: 153, startPoint y: 109, endPoint x: 193, endPoint y: 111, distance: 40.1
click at [193, 111] on strong "Enclave share" at bounding box center [173, 110] width 43 height 8
copy strong "Enclave share"
click at [345, 111] on li "Enclave share , also referred to as the TEE share, which is secured directly by…" at bounding box center [280, 121] width 261 height 32
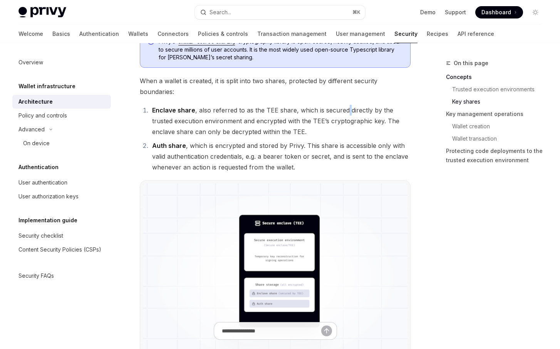
click at [345, 111] on li "Enclave share , also referred to as the TEE share, which is secured directly by…" at bounding box center [280, 121] width 261 height 32
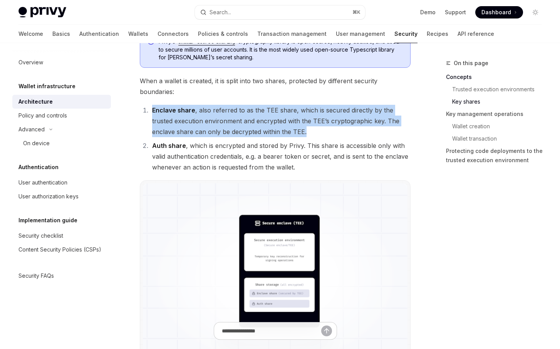
click at [345, 111] on li "Enclave share , also referred to as the TEE share, which is secured directly by…" at bounding box center [280, 121] width 261 height 32
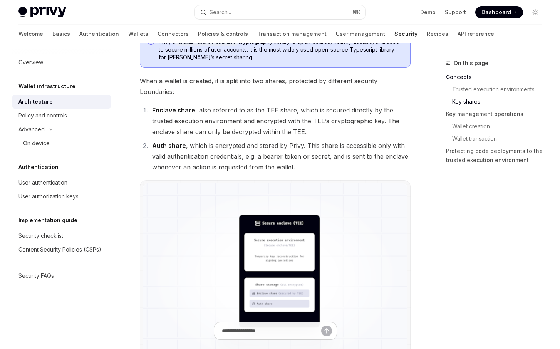
click at [338, 150] on li "Auth share , which is encrypted and stored by Privy. This share is accessible o…" at bounding box center [280, 156] width 261 height 32
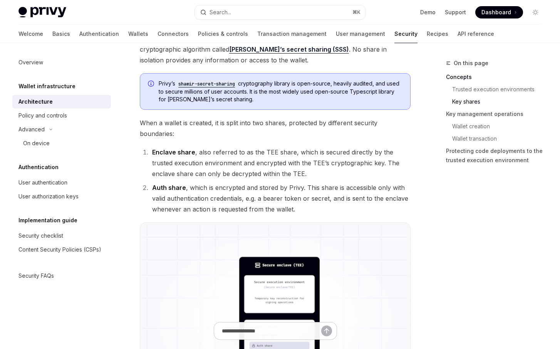
scroll to position [459, 0]
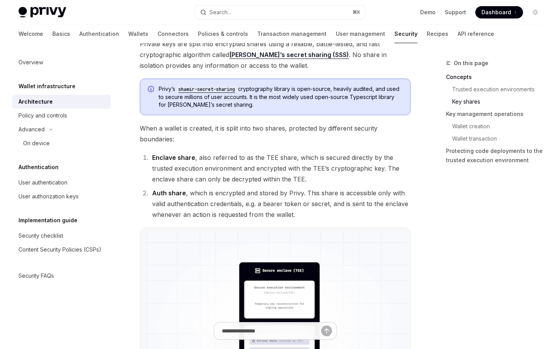
click at [293, 131] on span "When a wallet is created, it is split into two shares, protected by different s…" at bounding box center [275, 134] width 271 height 22
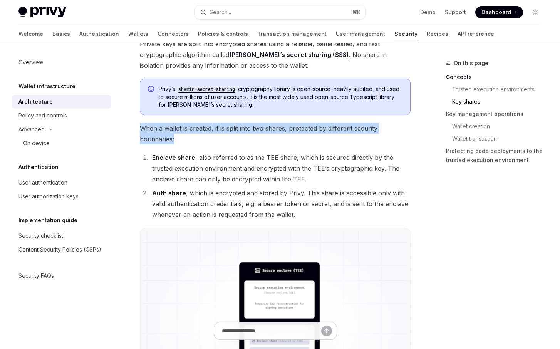
click at [293, 131] on span "When a wallet is created, it is split into two shares, protected by different s…" at bounding box center [275, 134] width 271 height 22
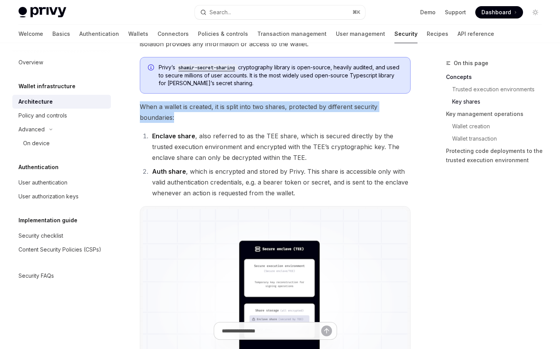
scroll to position [483, 0]
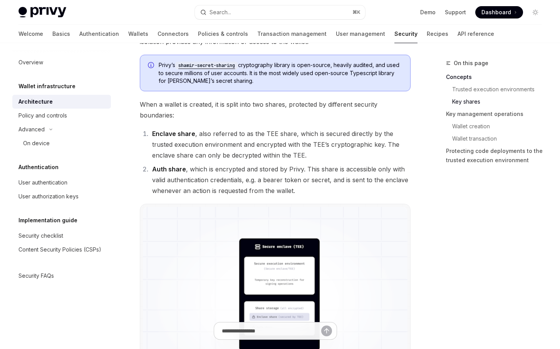
click at [299, 159] on li "Enclave share , also referred to as the TEE share, which is secured directly by…" at bounding box center [280, 144] width 261 height 32
click at [289, 180] on li "Auth share , which is encrypted and stored by Privy. This share is accessible o…" at bounding box center [280, 180] width 261 height 32
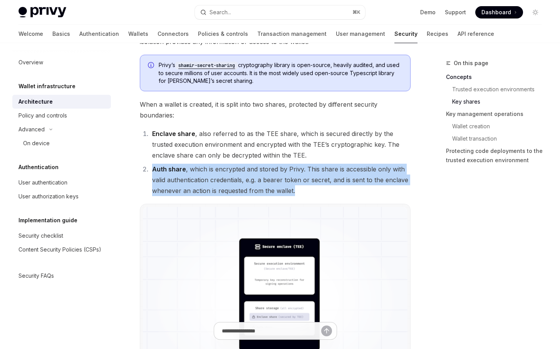
click at [289, 180] on li "Auth share , which is encrypted and stored by Privy. This share is accessible o…" at bounding box center [280, 180] width 261 height 32
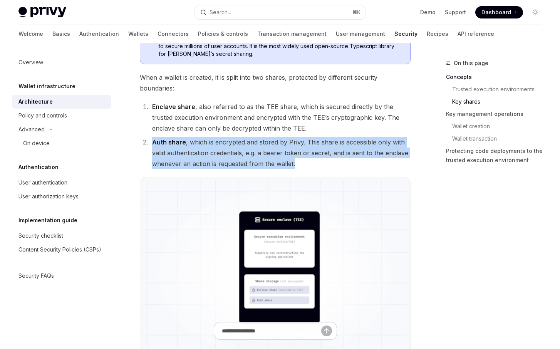
scroll to position [511, 0]
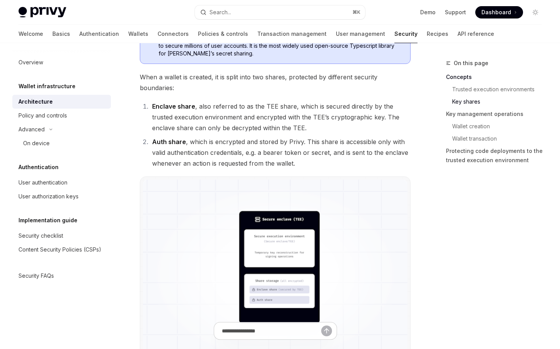
click at [248, 150] on li "Auth share , which is encrypted and stored by Privy. This share is accessible o…" at bounding box center [280, 152] width 261 height 32
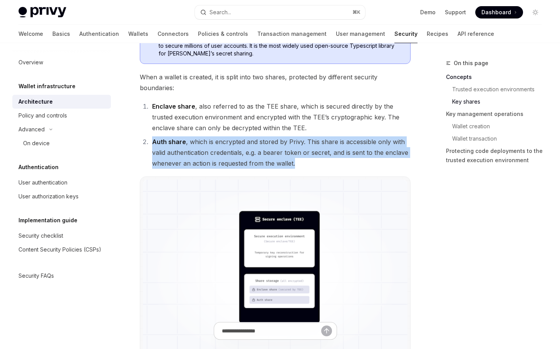
click at [248, 150] on li "Auth share , which is encrypted and stored by Privy. This share is accessible o…" at bounding box center [280, 152] width 261 height 32
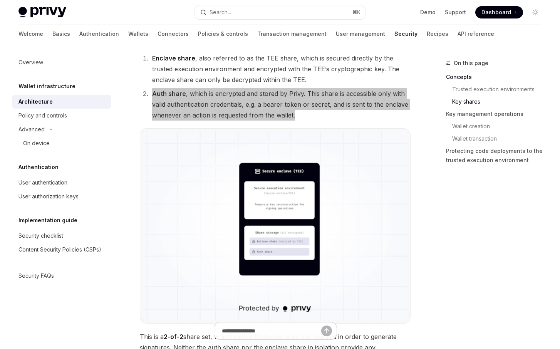
scroll to position [558, 0]
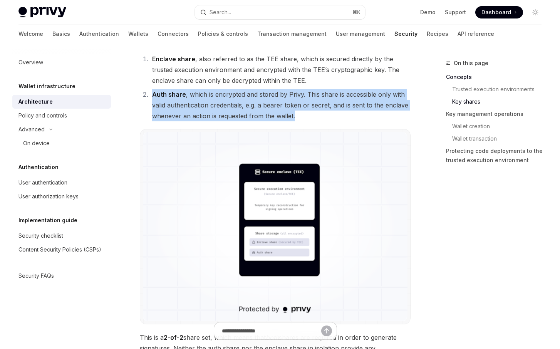
click at [248, 104] on li "Auth share , which is encrypted and stored by Privy. This share is accessible o…" at bounding box center [280, 105] width 261 height 32
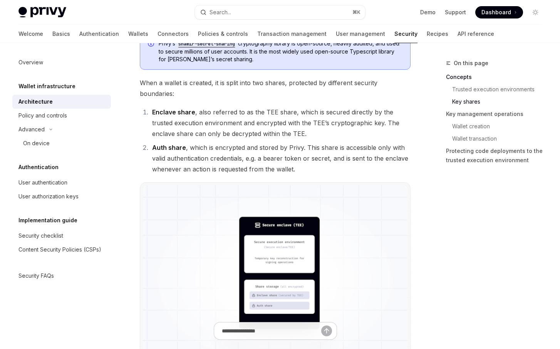
scroll to position [503, 0]
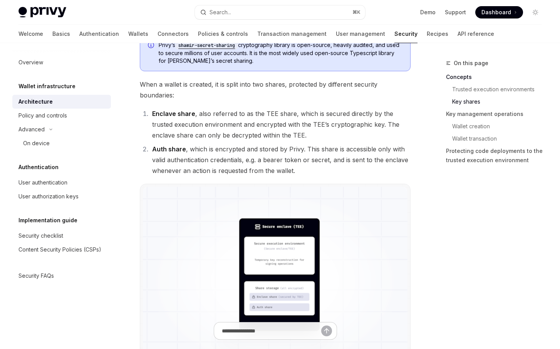
click at [345, 152] on li "Auth share , which is encrypted and stored by Privy. This share is accessible o…" at bounding box center [280, 160] width 261 height 32
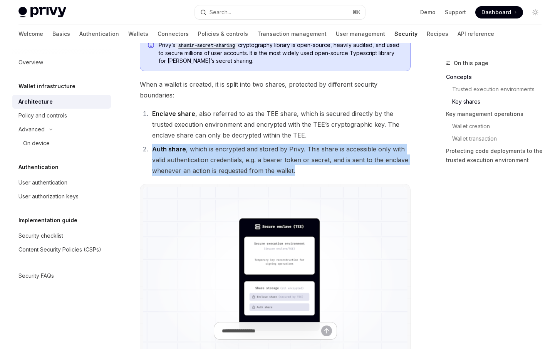
click at [345, 152] on li "Auth share , which is encrypted and stored by Privy. This share is accessible o…" at bounding box center [280, 160] width 261 height 32
